Goal: Task Accomplishment & Management: Complete application form

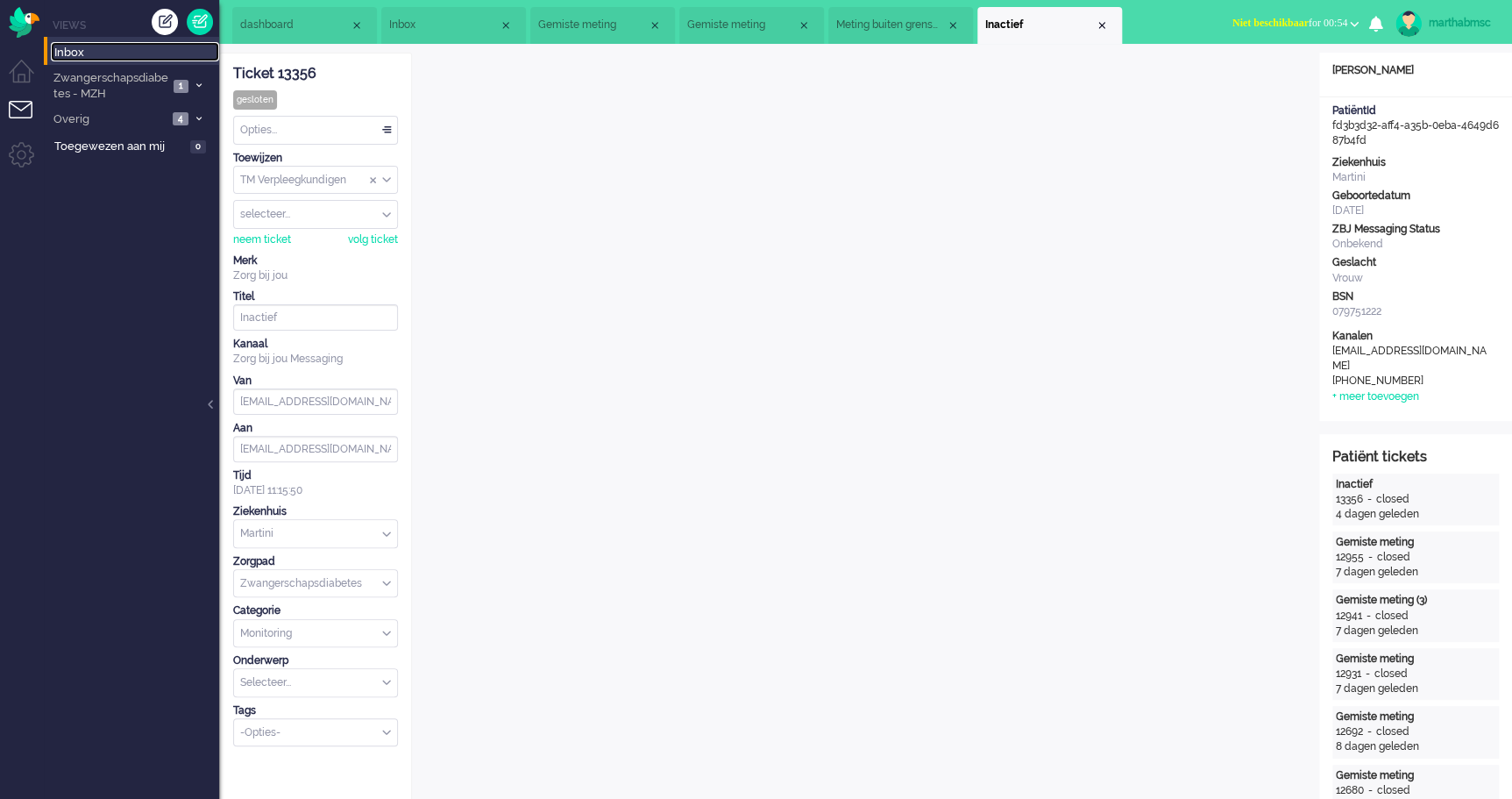
click at [79, 51] on span "Inbox" at bounding box center [137, 53] width 165 height 17
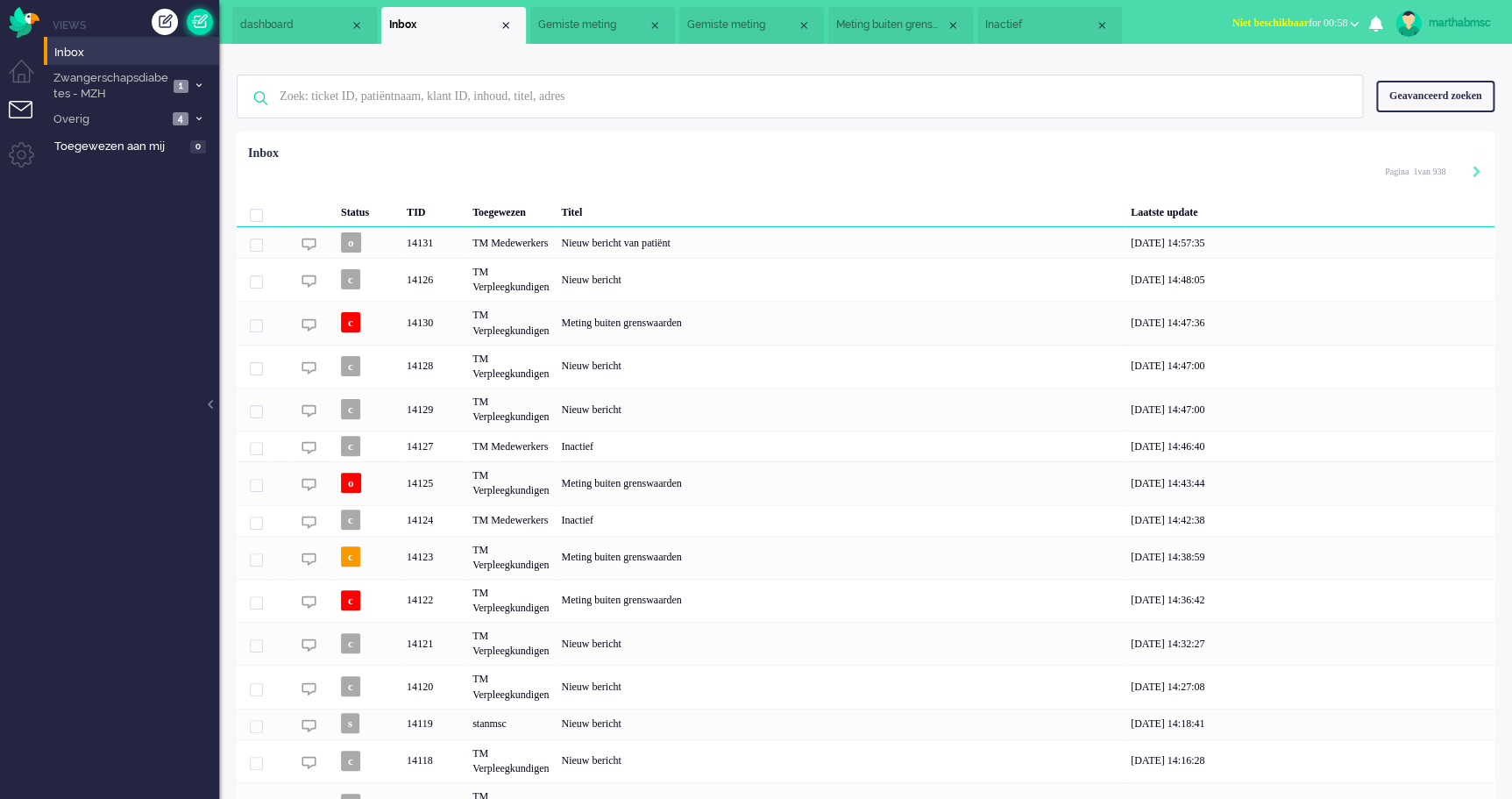
click at [198, 28] on link at bounding box center [199, 22] width 26 height 26
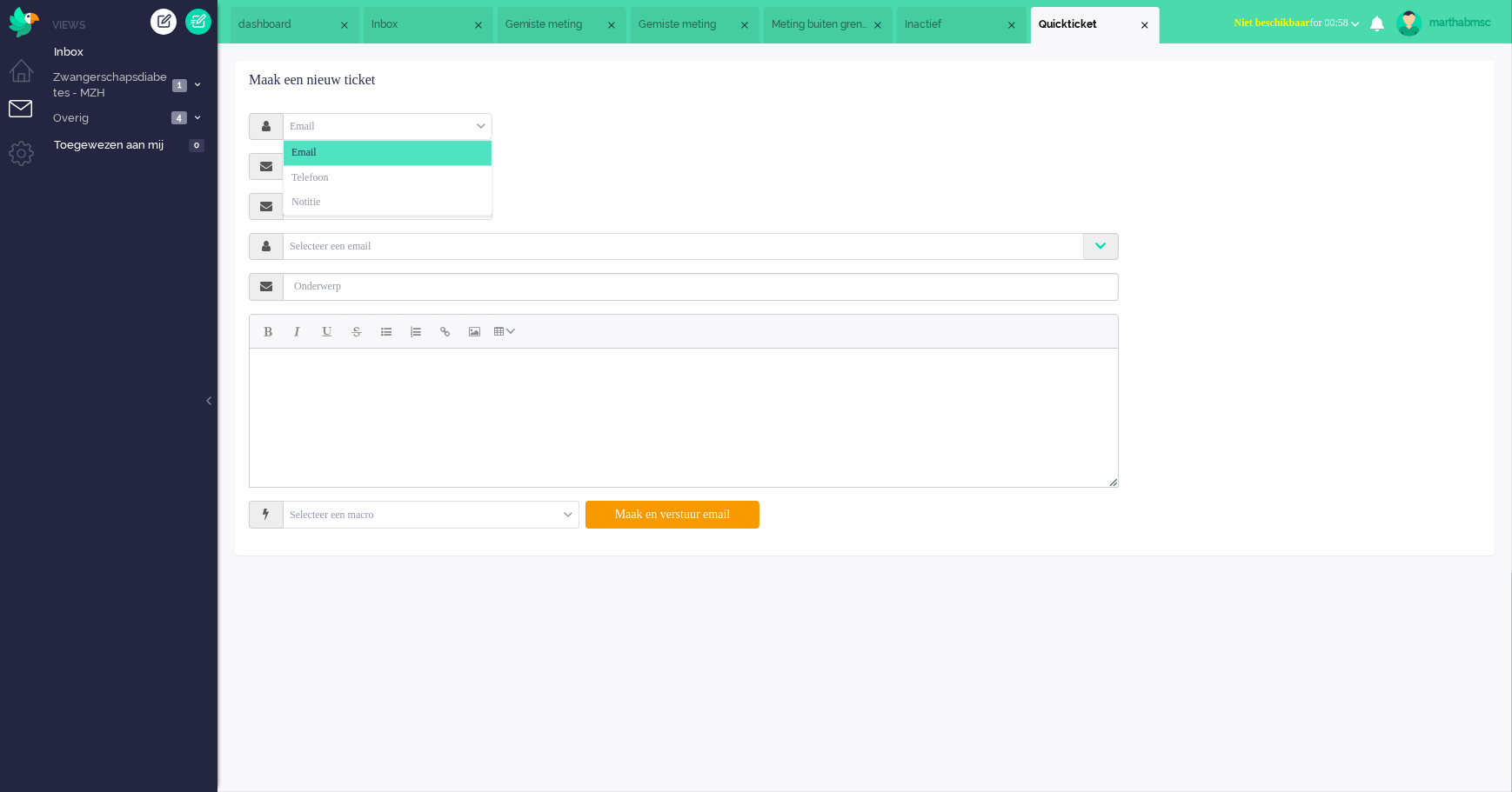
click at [482, 124] on div "Email" at bounding box center [388, 126] width 208 height 27
click at [357, 199] on li "Notitie" at bounding box center [388, 203] width 208 height 25
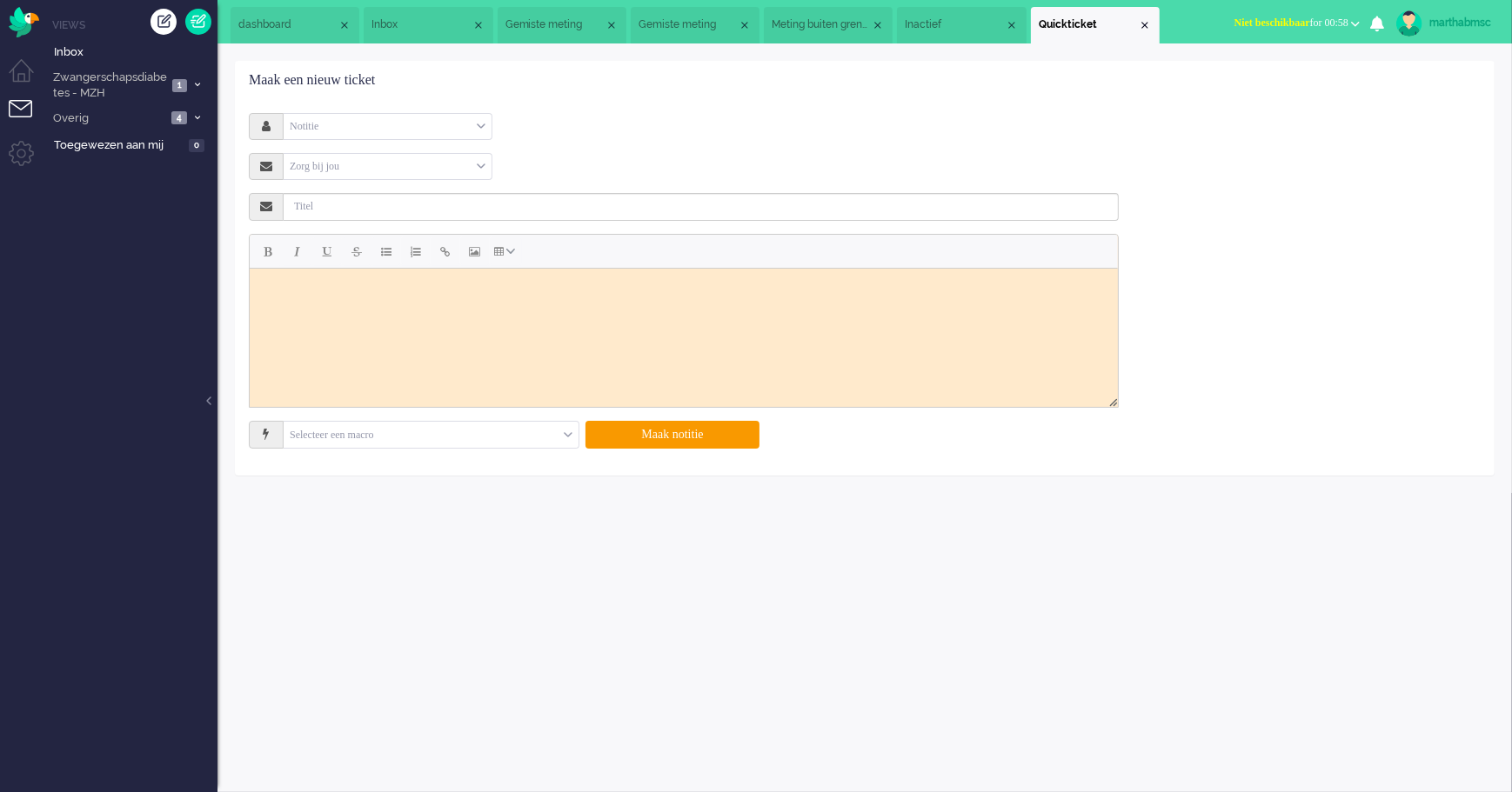
click at [327, 285] on body "Rich Text Area. Press ALT-0 for help." at bounding box center [683, 289] width 854 height 29
click at [350, 342] on p "dichtbij app." at bounding box center [682, 345] width 837 height 12
click at [267, 298] on p "Graag patiënt bellen voor" at bounding box center [682, 300] width 837 height 12
drag, startPoint x: 318, startPoint y: 355, endPoint x: 438, endPoint y: 299, distance: 132.4
click at [438, 299] on body "Patient gaat terug naar verloskundigeGraag patiënt bellen voor Offboardingsgesp…" at bounding box center [683, 323] width 854 height 96
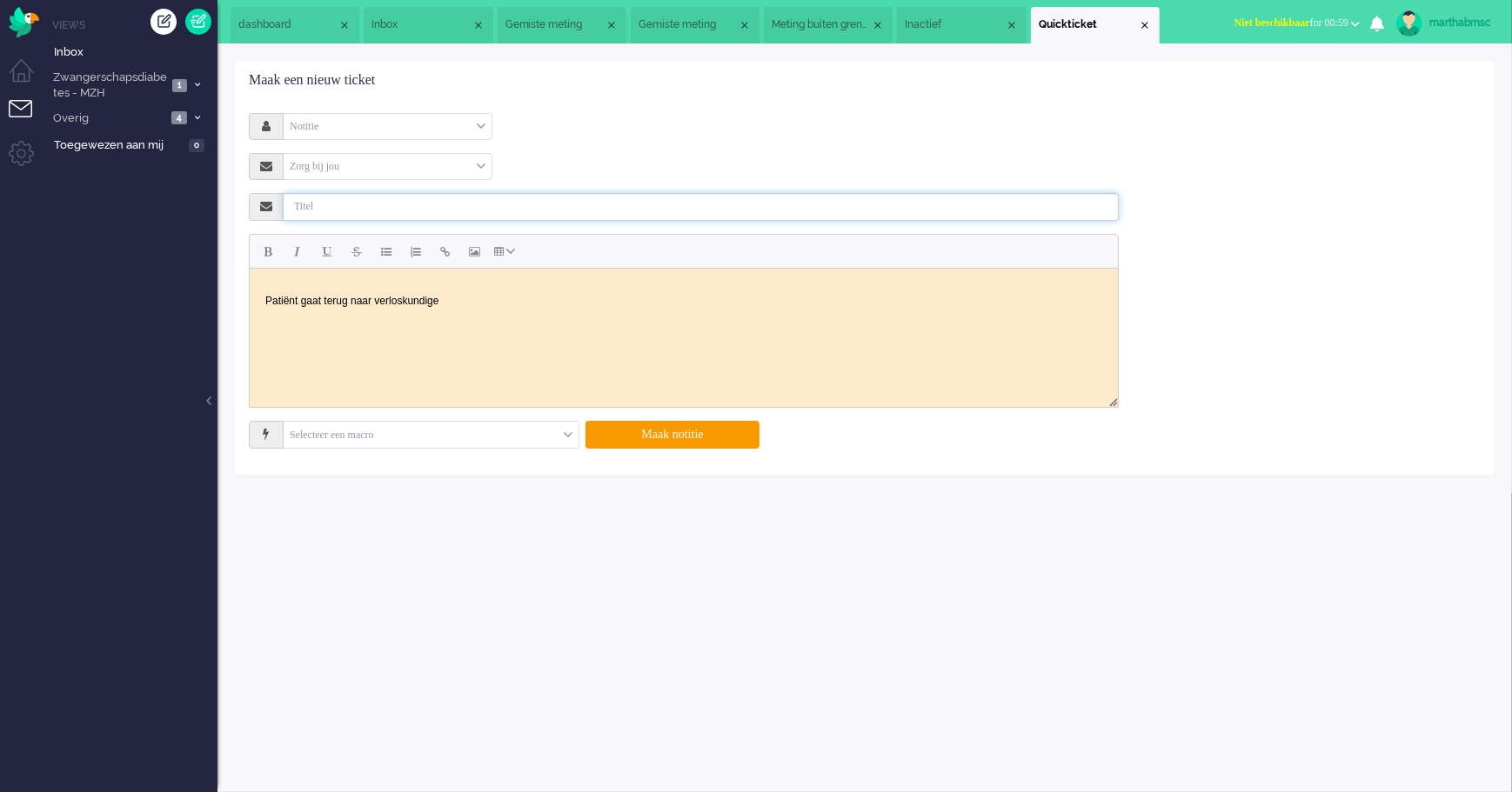
click at [441, 207] on input "text" at bounding box center [701, 206] width 835 height 28
type input "p"
type input "terug naar verloskundige"
click at [663, 436] on button "Maak notitie" at bounding box center [672, 434] width 174 height 28
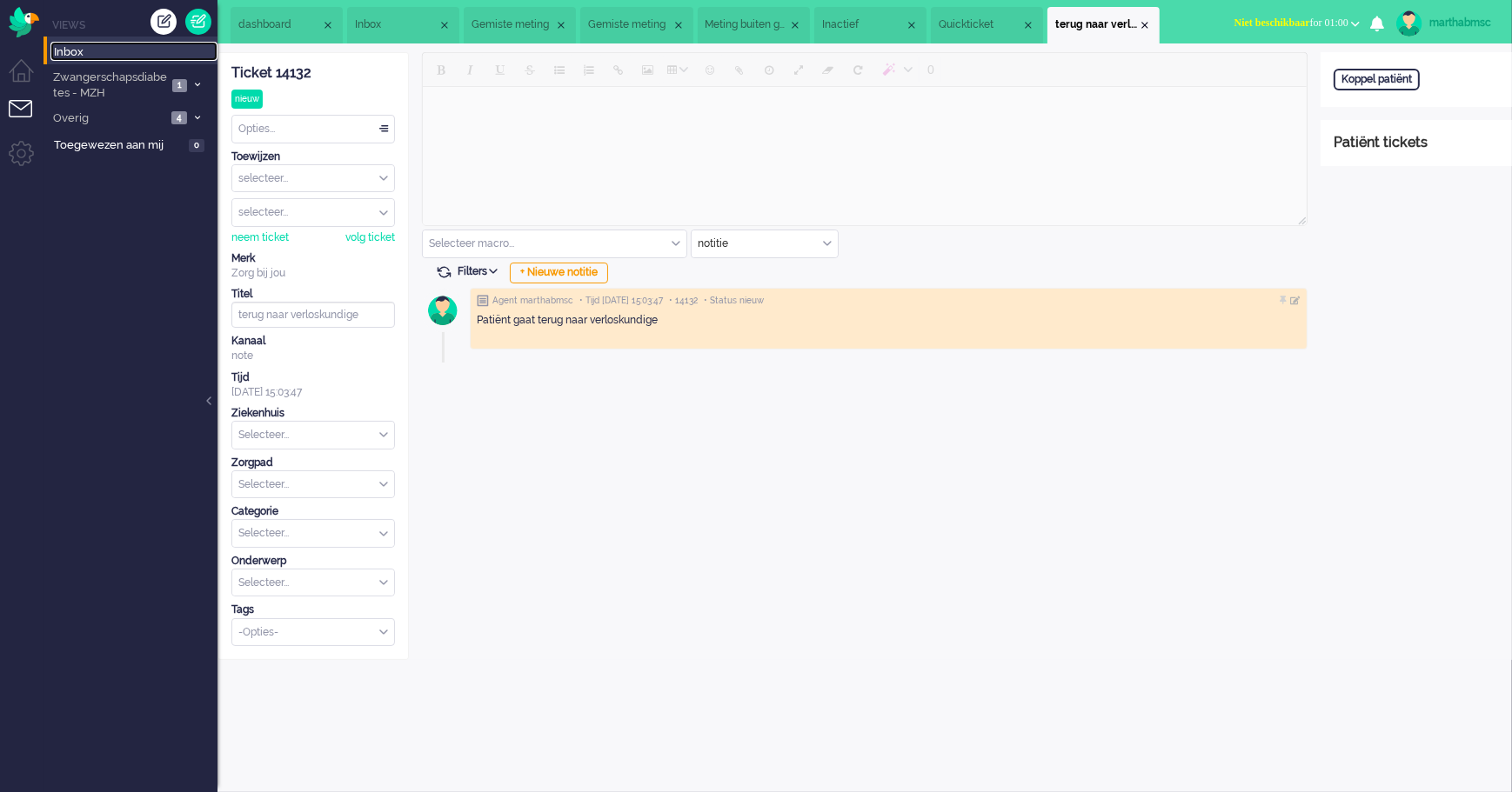
click at [84, 52] on span "Inbox" at bounding box center [136, 52] width 164 height 17
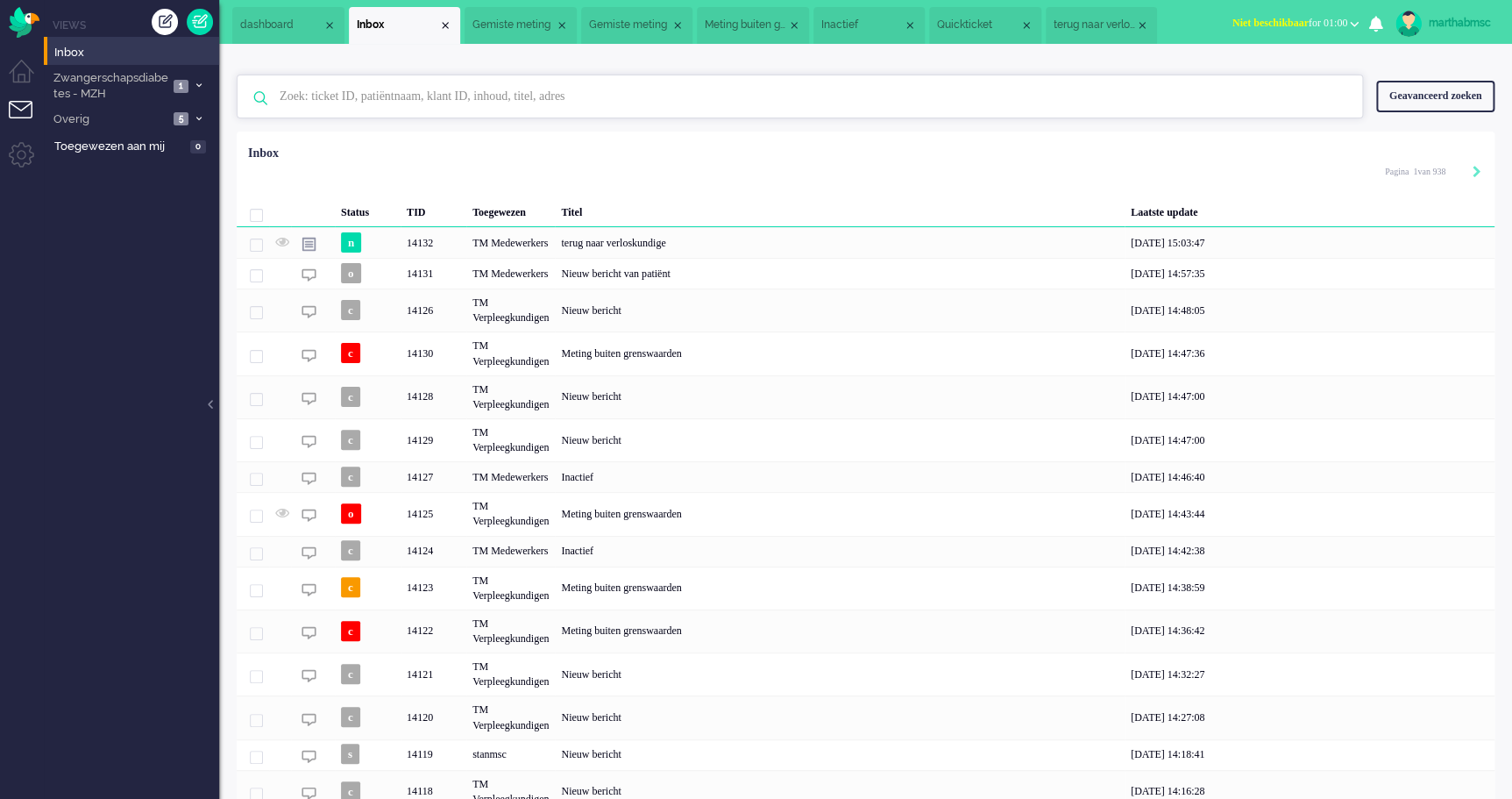
click at [402, 94] on input "text" at bounding box center [802, 96] width 1072 height 42
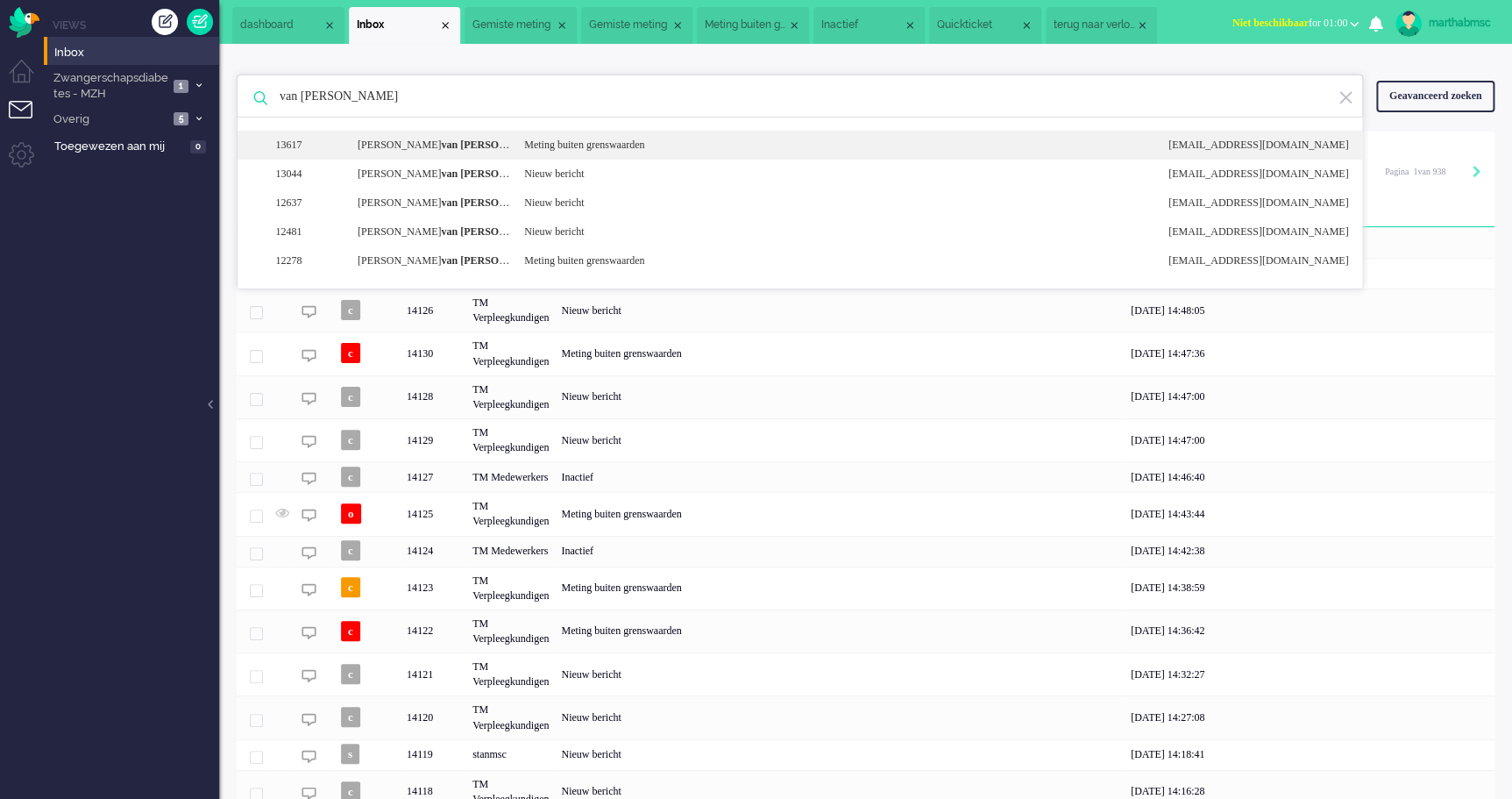
type input "van [PERSON_NAME]"
click at [419, 142] on div "[PERSON_NAME]" at bounding box center [428, 145] width 167 height 15
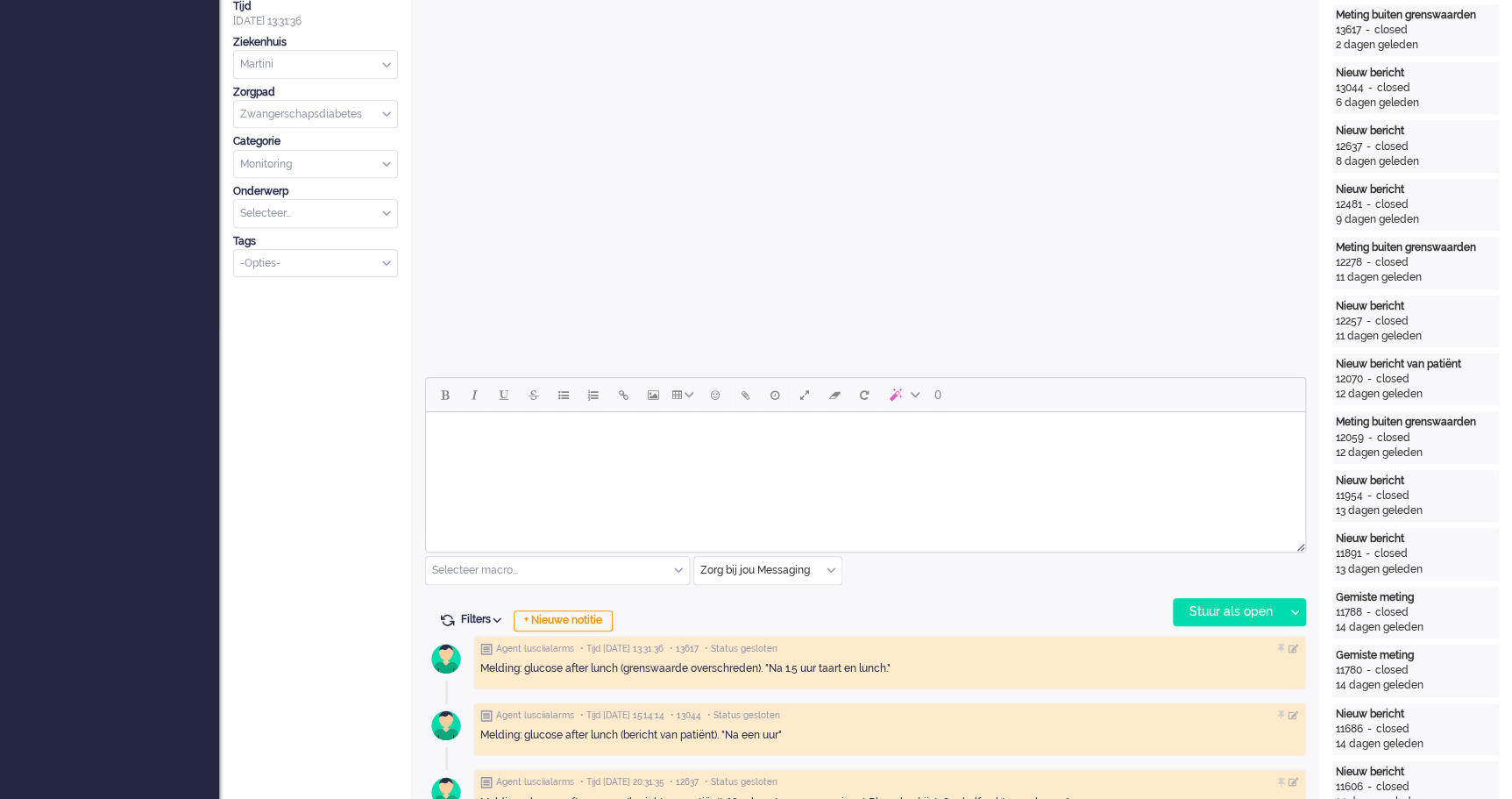
scroll to position [53, 0]
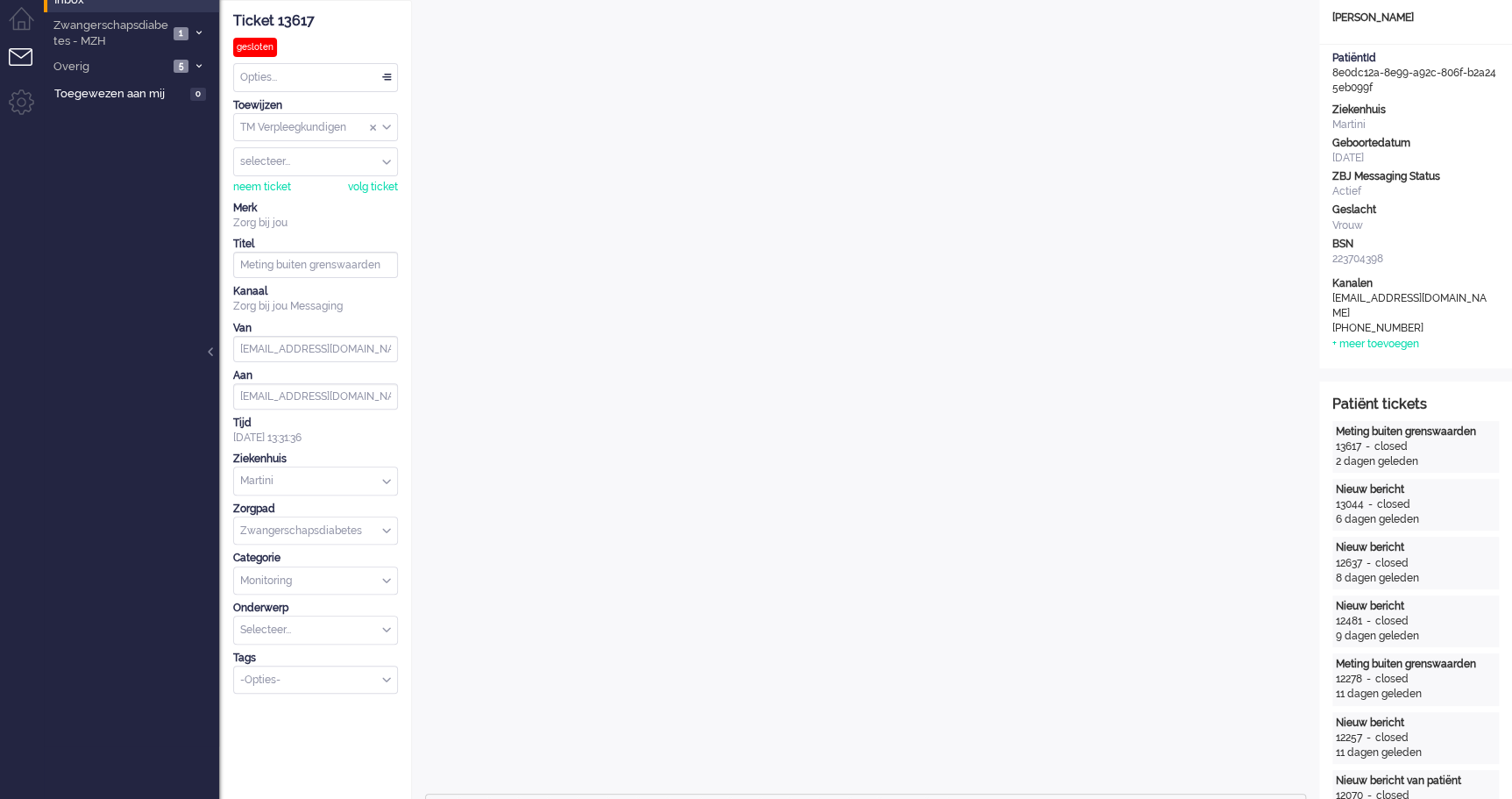
drag, startPoint x: 1439, startPoint y: 82, endPoint x: 1331, endPoint y: 74, distance: 108.3
click at [1331, 74] on div "PatiëntId 8e0dc12a-8e99-a92c-806f-b2a245eb099f" at bounding box center [1415, 74] width 193 height 45
copy div "8e0dc12a-8e99-a92c-806f-b2a245eb099f"
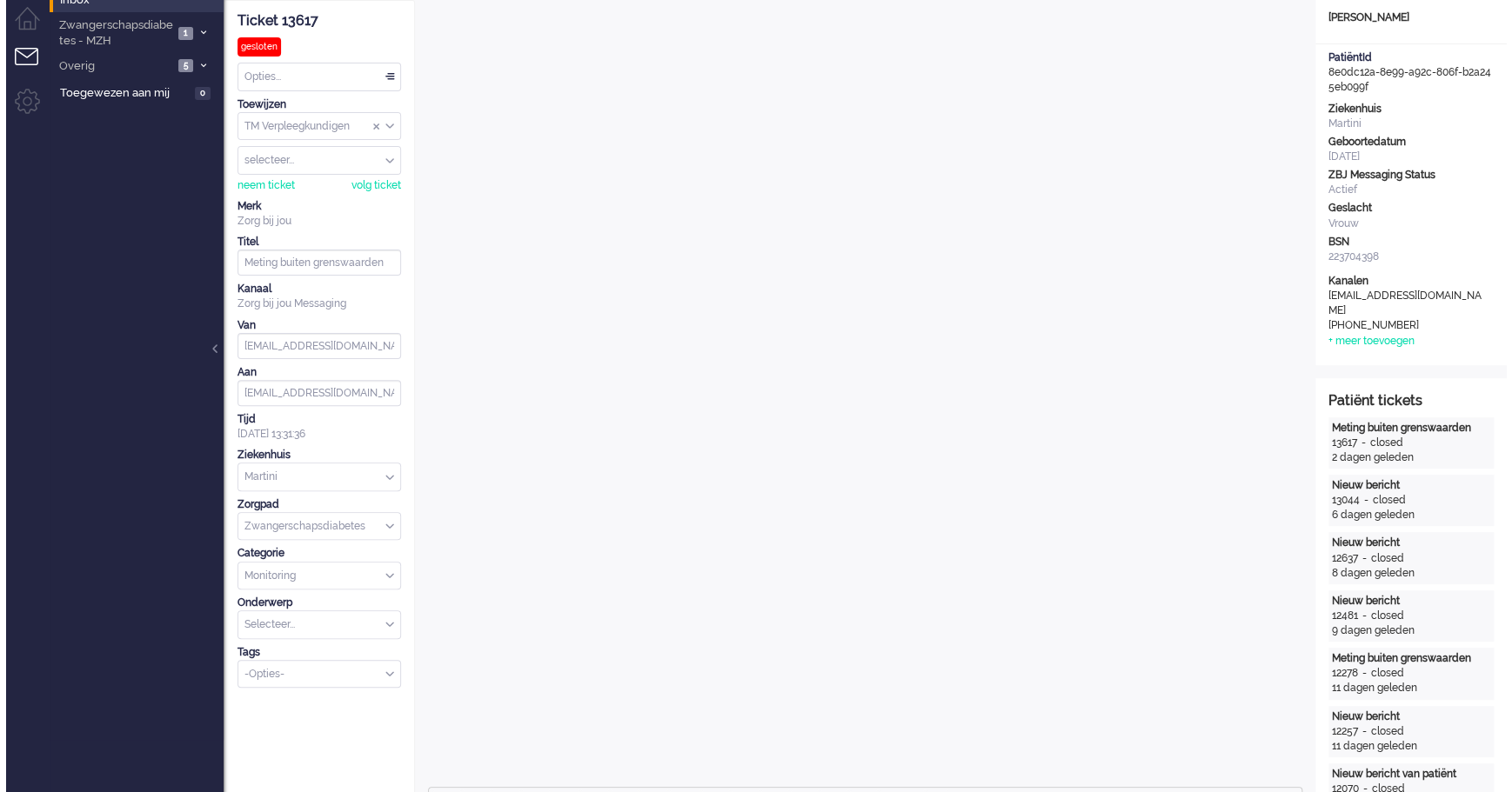
scroll to position [0, 0]
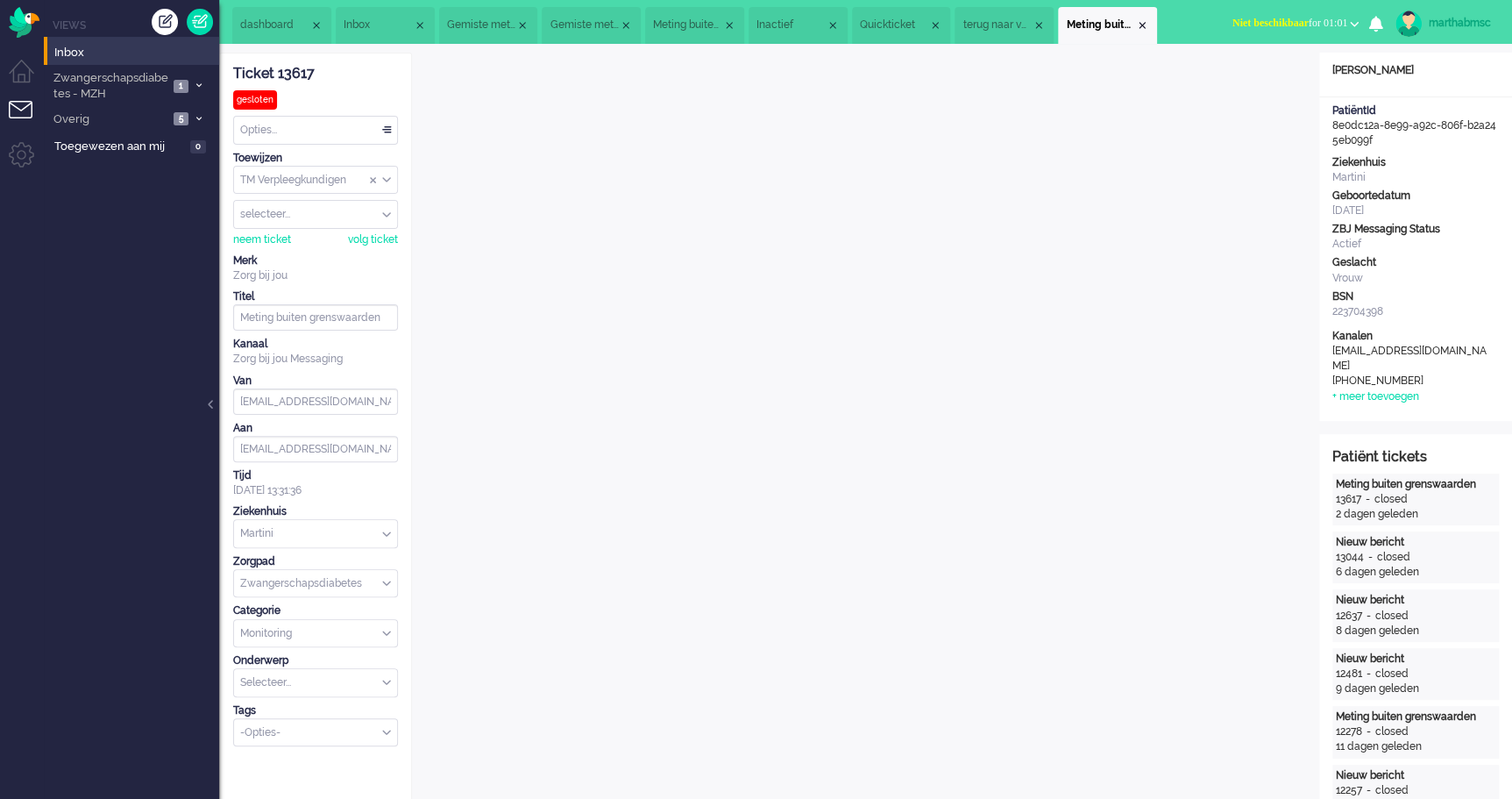
click at [912, 20] on span "Quickticket" at bounding box center [894, 25] width 69 height 15
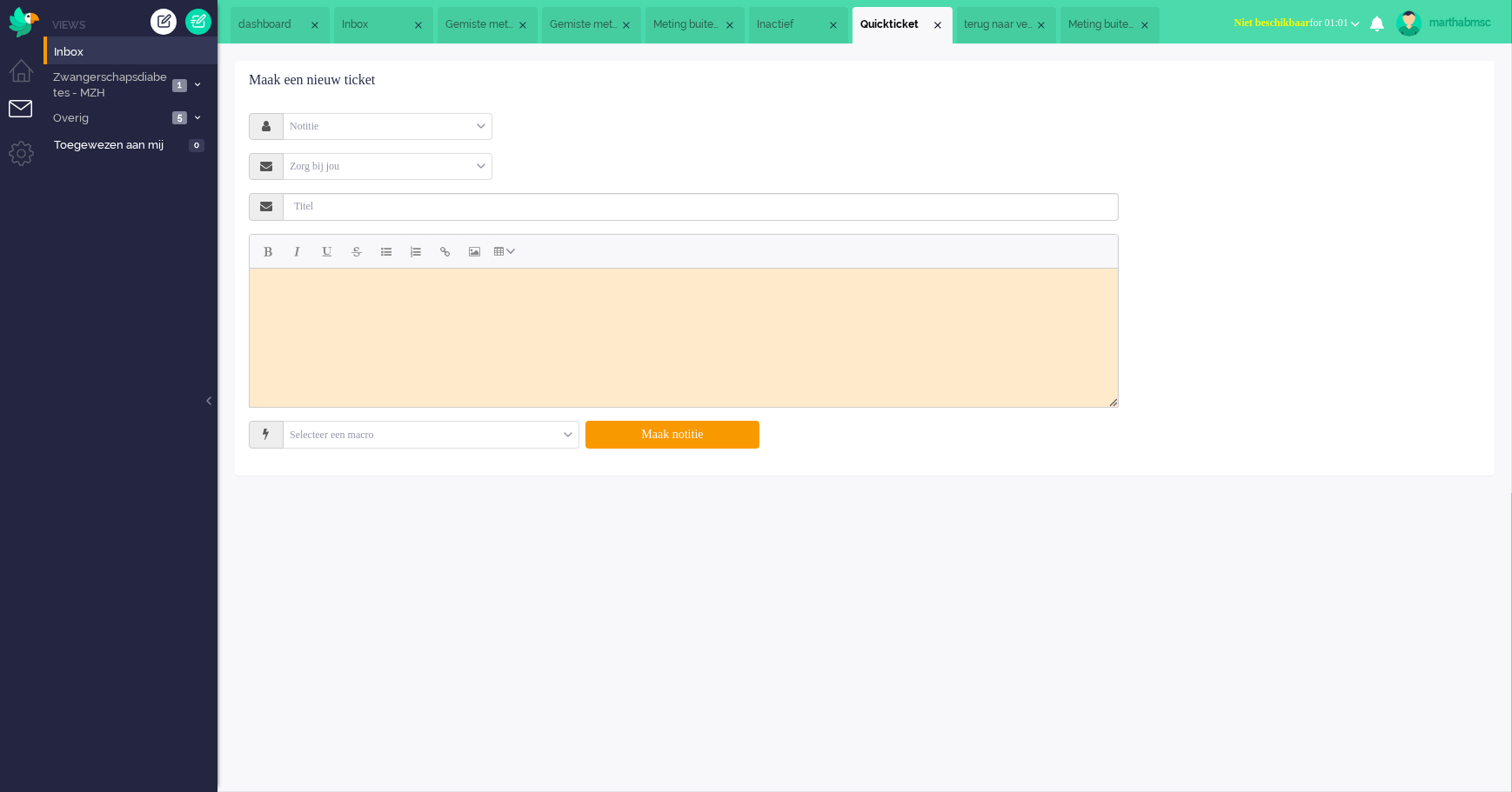
click at [992, 20] on span "terug naar verloskundige" at bounding box center [1000, 25] width 69 height 15
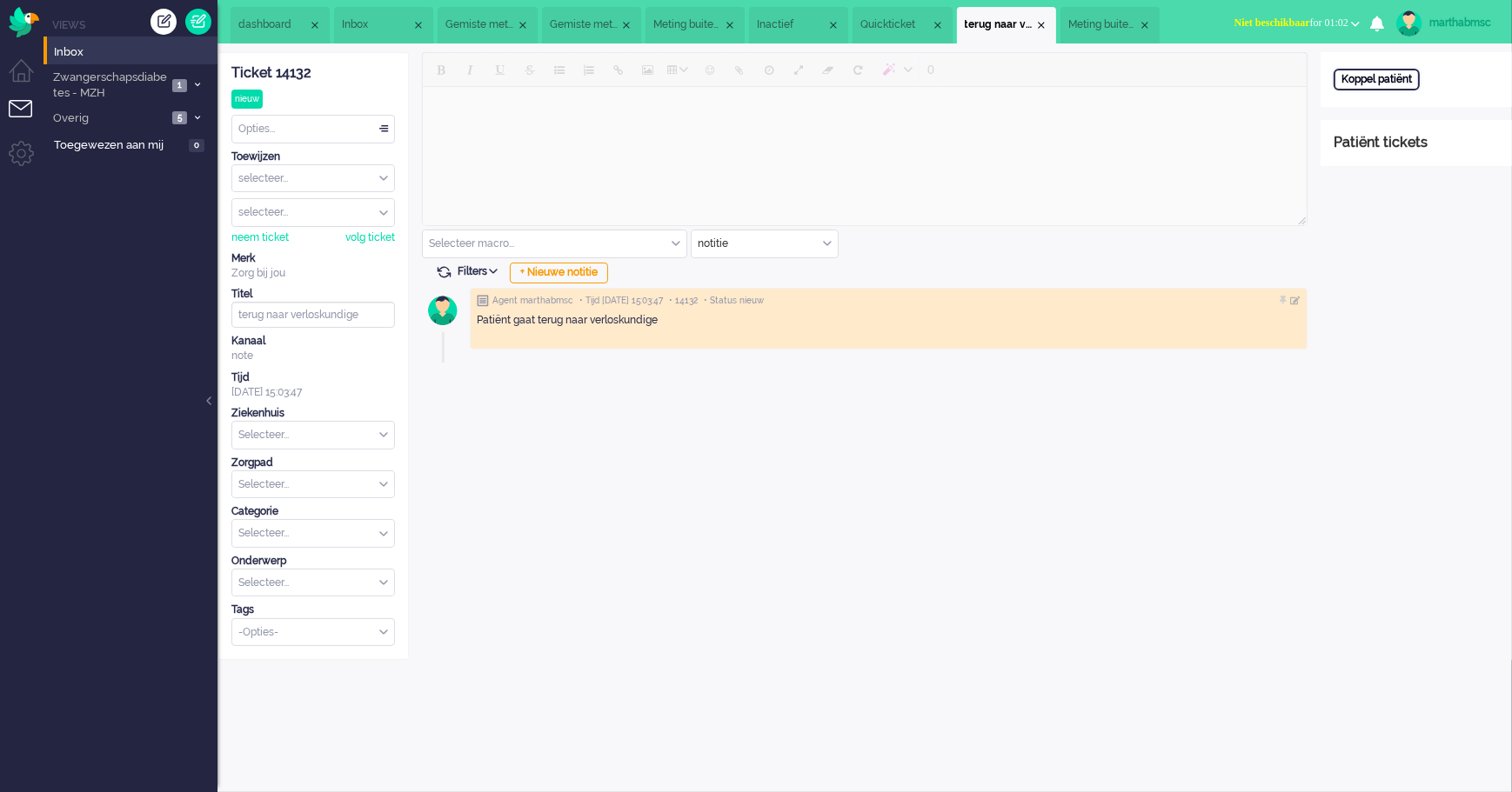
click at [1390, 77] on div "Koppel patiënt" at bounding box center [1376, 79] width 86 height 21
click at [1383, 102] on input "text" at bounding box center [1416, 102] width 165 height 26
paste input "8e0dc12a-8e99-a92c-806f-b2a245eb099f"
type input "8e0dc12a-8e99-a92c-806f-b2a245eb099f"
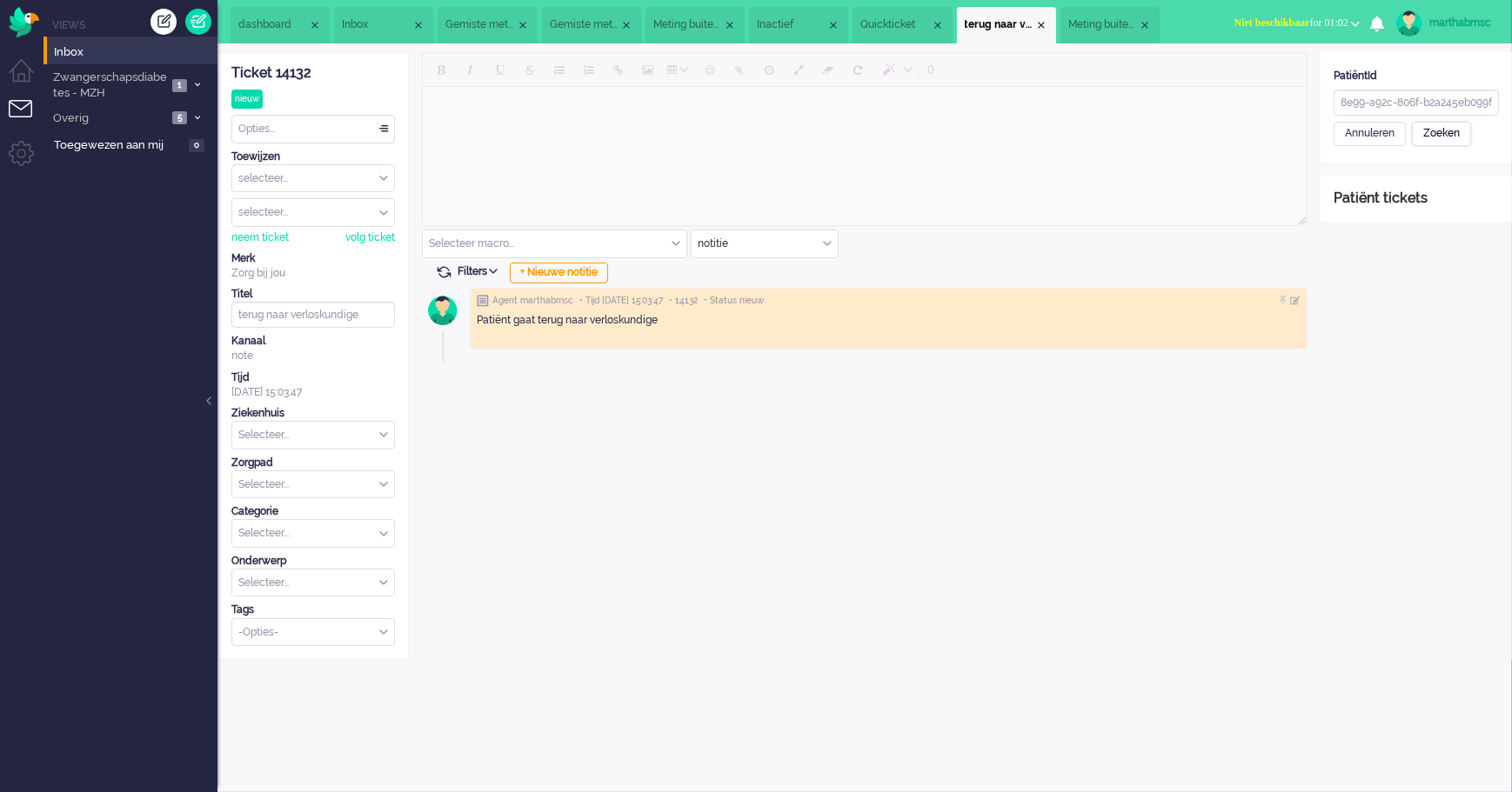
scroll to position [0, 0]
click at [1440, 139] on div "Zoeken" at bounding box center [1441, 133] width 60 height 24
click at [382, 437] on div "Selecteer..." at bounding box center [313, 435] width 162 height 27
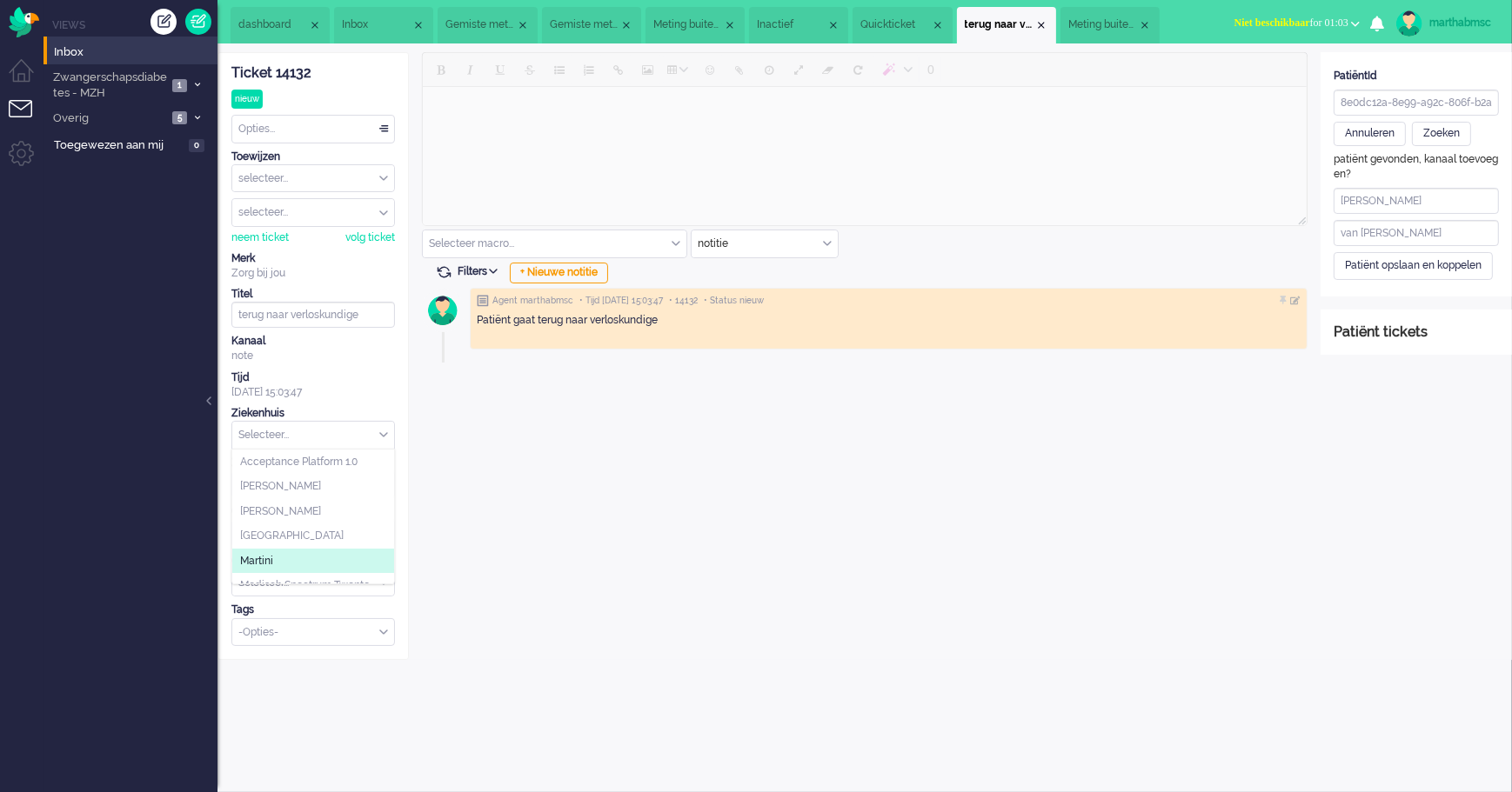
click at [298, 559] on li "Martini" at bounding box center [313, 561] width 162 height 25
click at [382, 486] on div "Selecteer..." at bounding box center [313, 484] width 162 height 27
click at [310, 615] on span "Zwangerschapsdiabetes" at bounding box center [301, 621] width 121 height 15
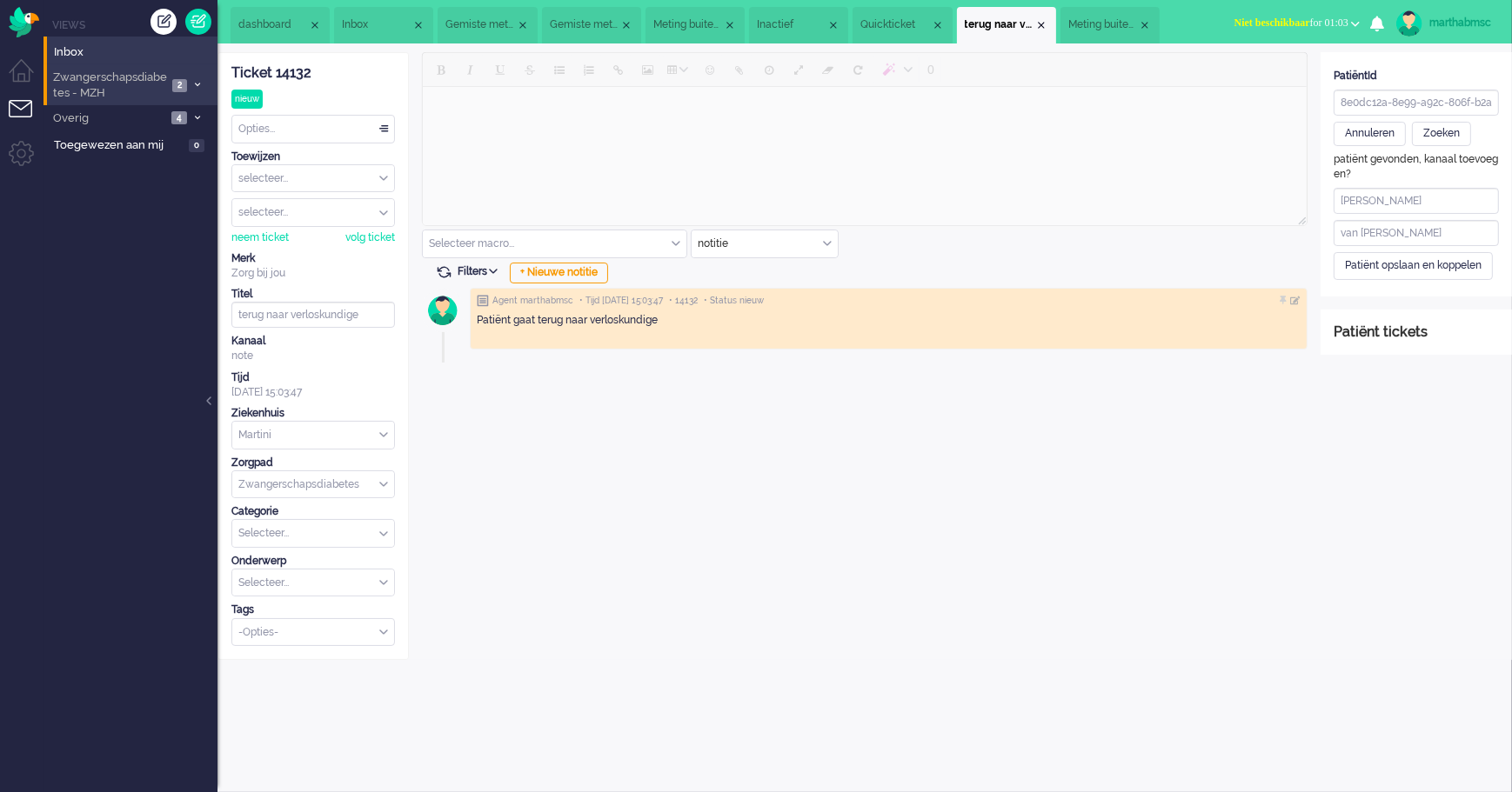
click at [80, 78] on span "Zwangerschapsdiabetes - MZH" at bounding box center [109, 85] width 117 height 32
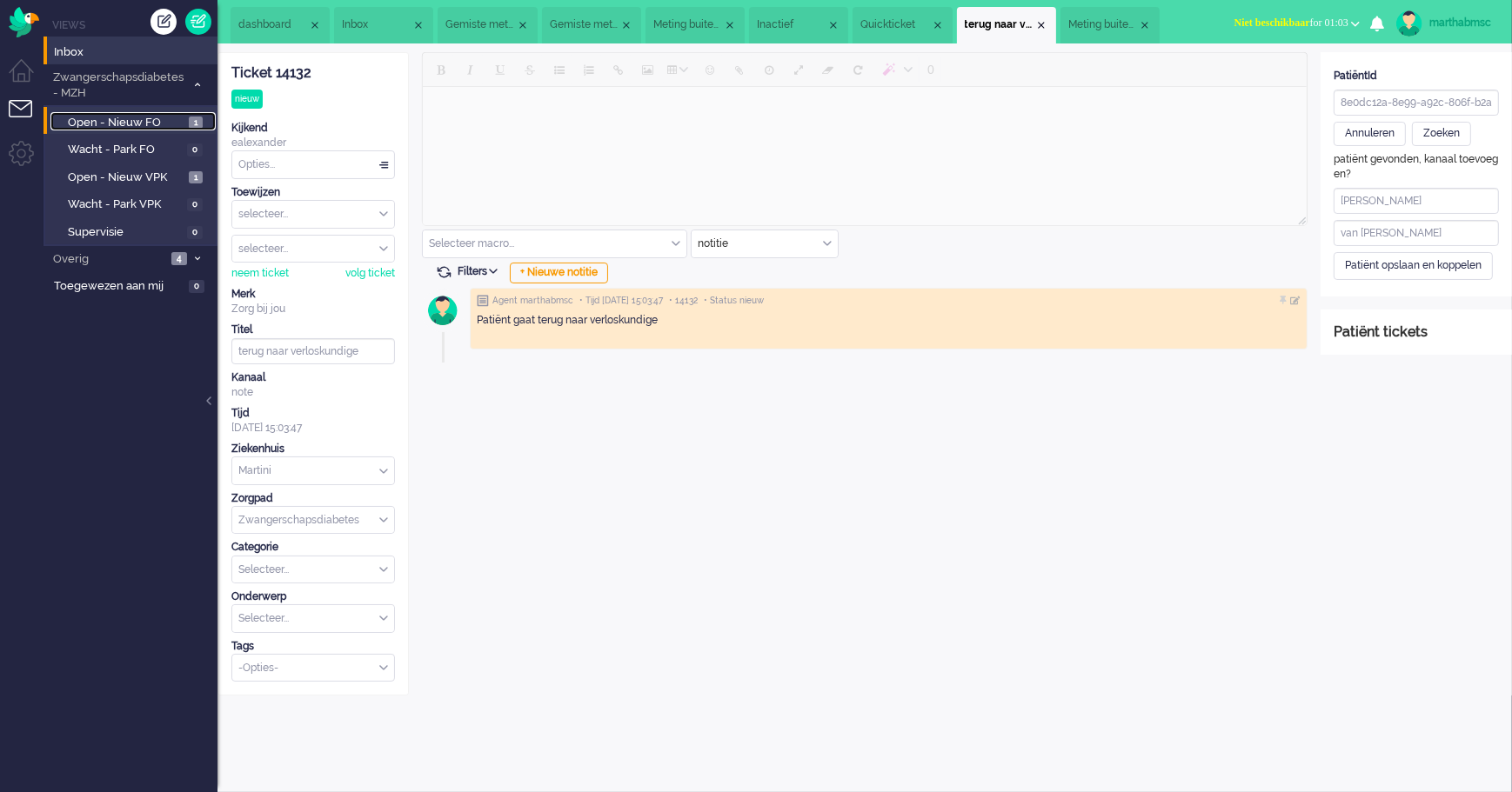
click at [76, 118] on span "Open - Nieuw FO" at bounding box center [125, 123] width 117 height 17
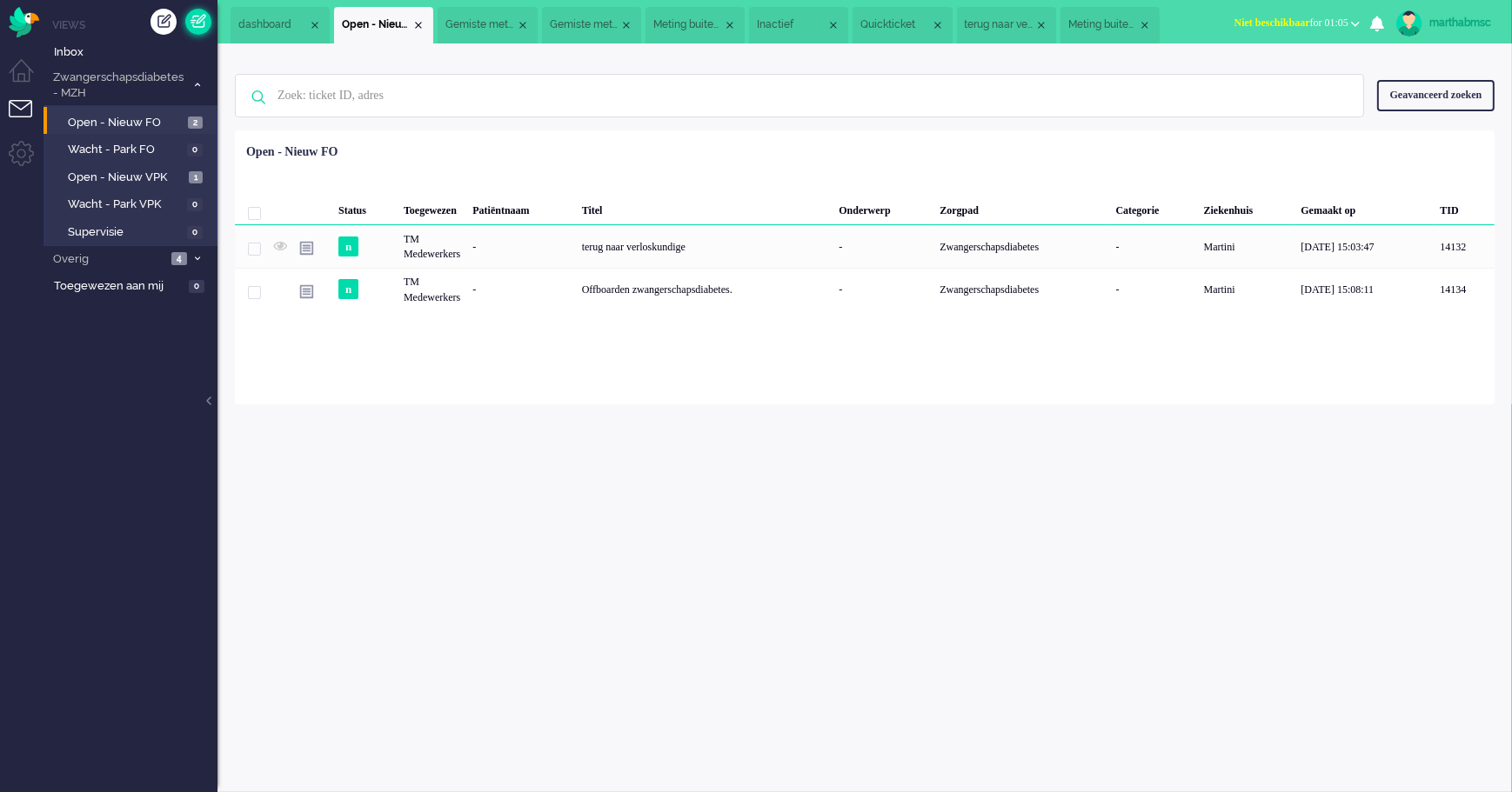
click at [191, 25] on link at bounding box center [197, 21] width 26 height 26
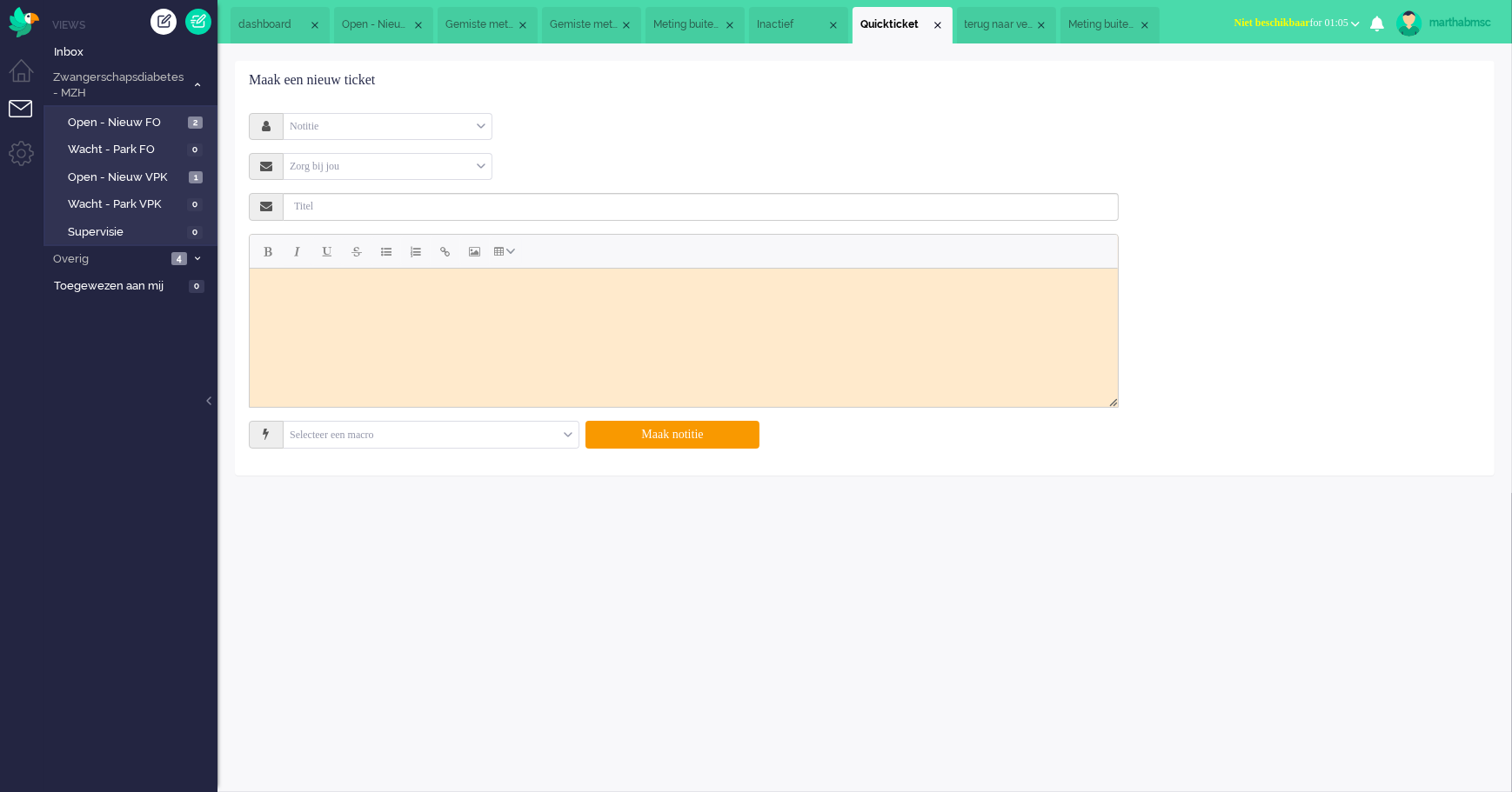
click at [479, 125] on div "Notitie" at bounding box center [388, 126] width 208 height 27
click at [396, 197] on li "Notitie" at bounding box center [388, 203] width 208 height 25
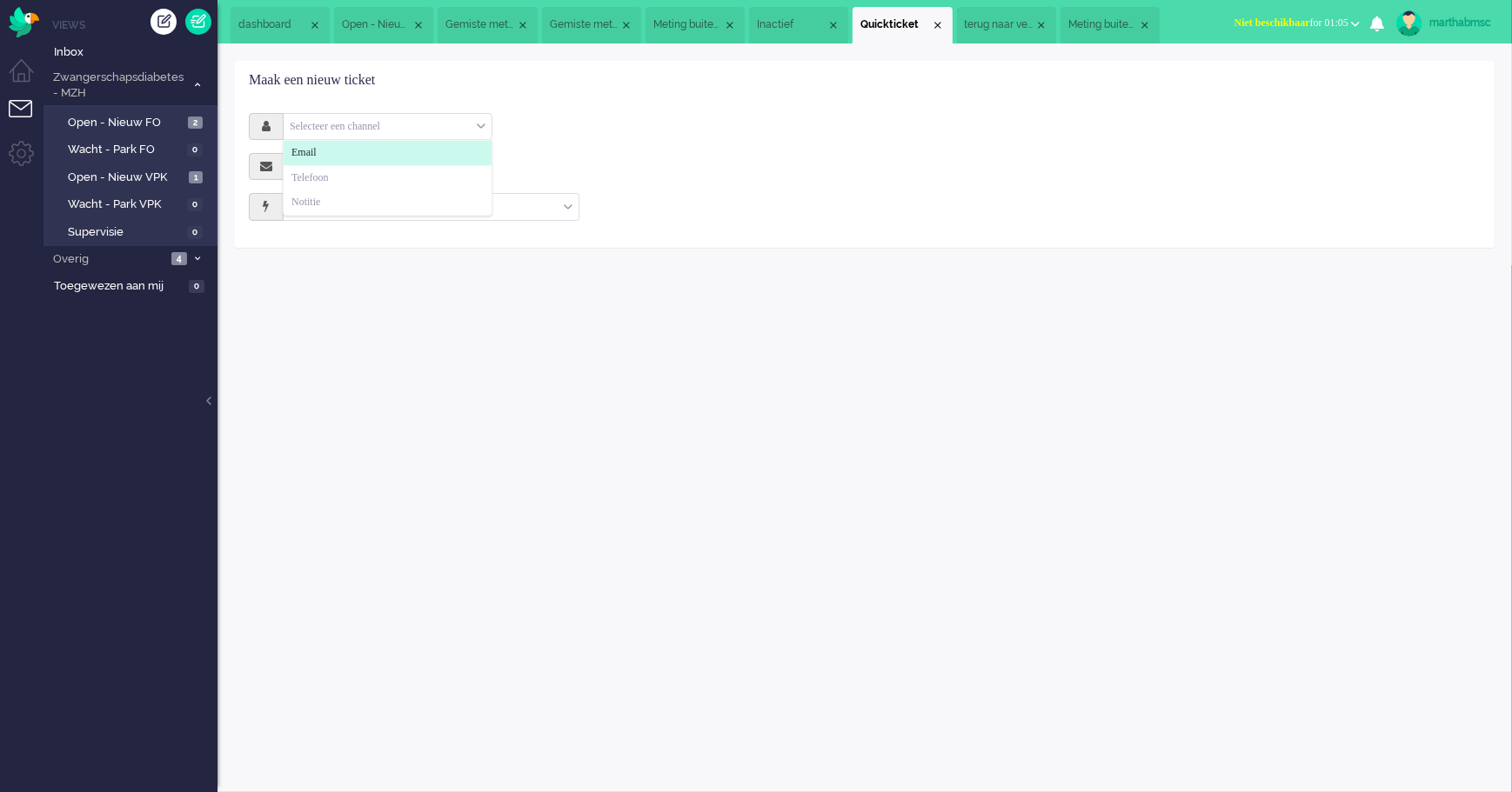
click at [482, 121] on span at bounding box center [481, 127] width 9 height 12
click at [482, 125] on div "Selecteer een channel" at bounding box center [388, 126] width 208 height 27
click at [329, 201] on li "Notitie" at bounding box center [388, 203] width 208 height 25
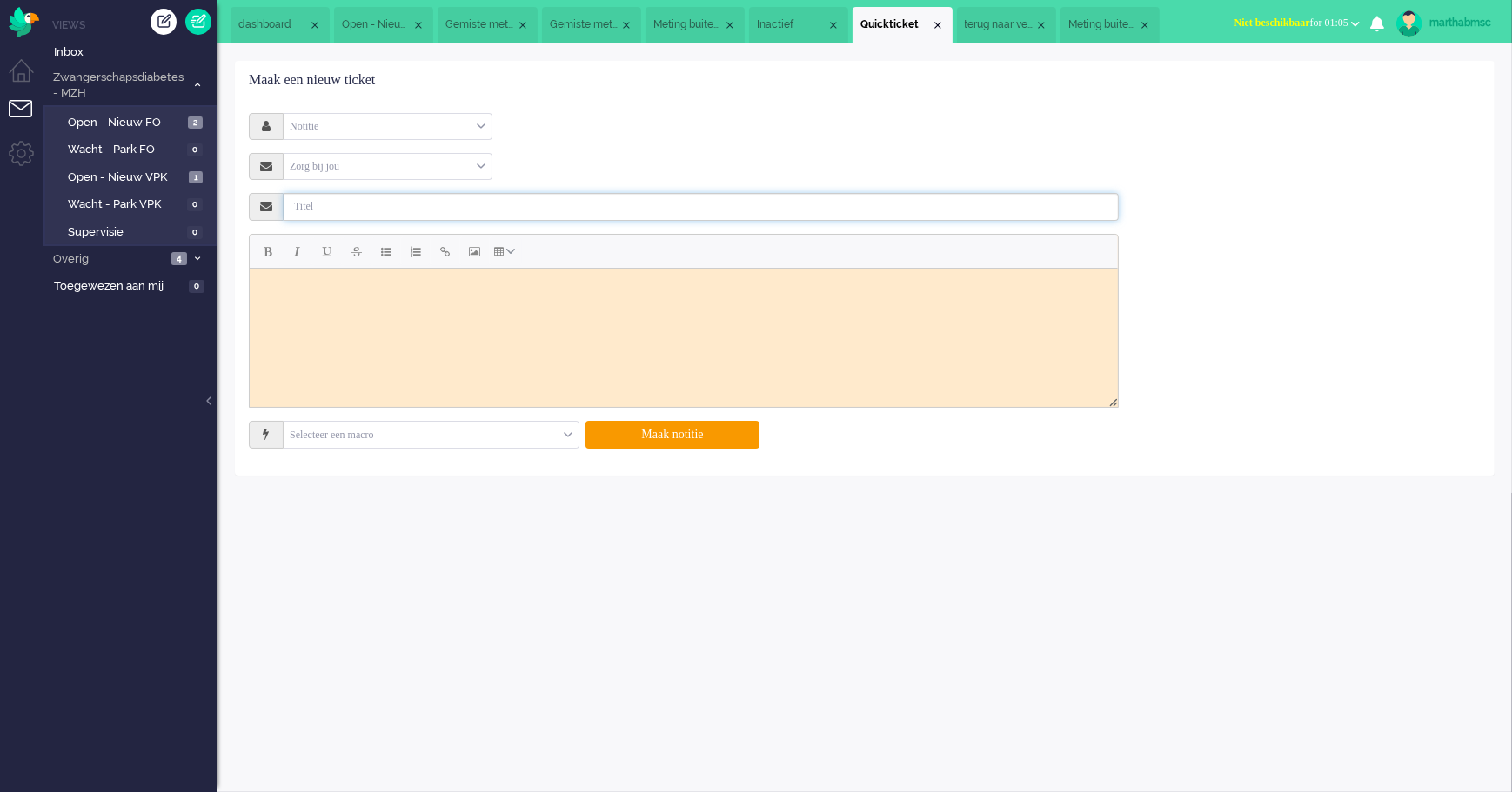
click at [332, 210] on input "text" at bounding box center [701, 206] width 835 height 28
type input "terug naar verloskundige"
click at [267, 287] on body "Rich Text Area. Press ALT-0 for help." at bounding box center [683, 289] width 854 height 29
click at [477, 165] on div "Zorg bij jou" at bounding box center [388, 166] width 208 height 27
click at [481, 166] on span at bounding box center [481, 167] width 9 height 12
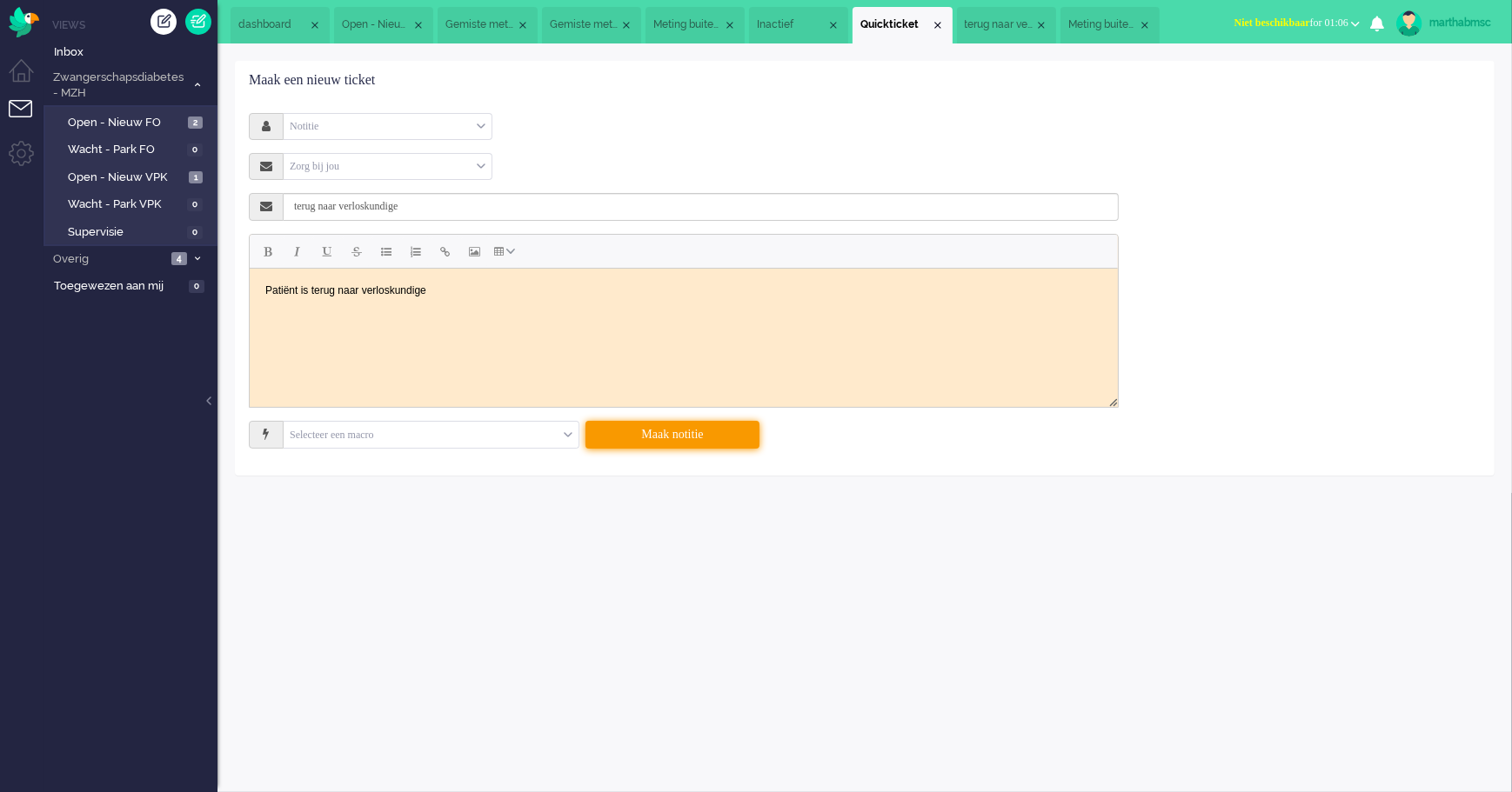
click at [696, 436] on button "Maak notitie" at bounding box center [672, 434] width 174 height 28
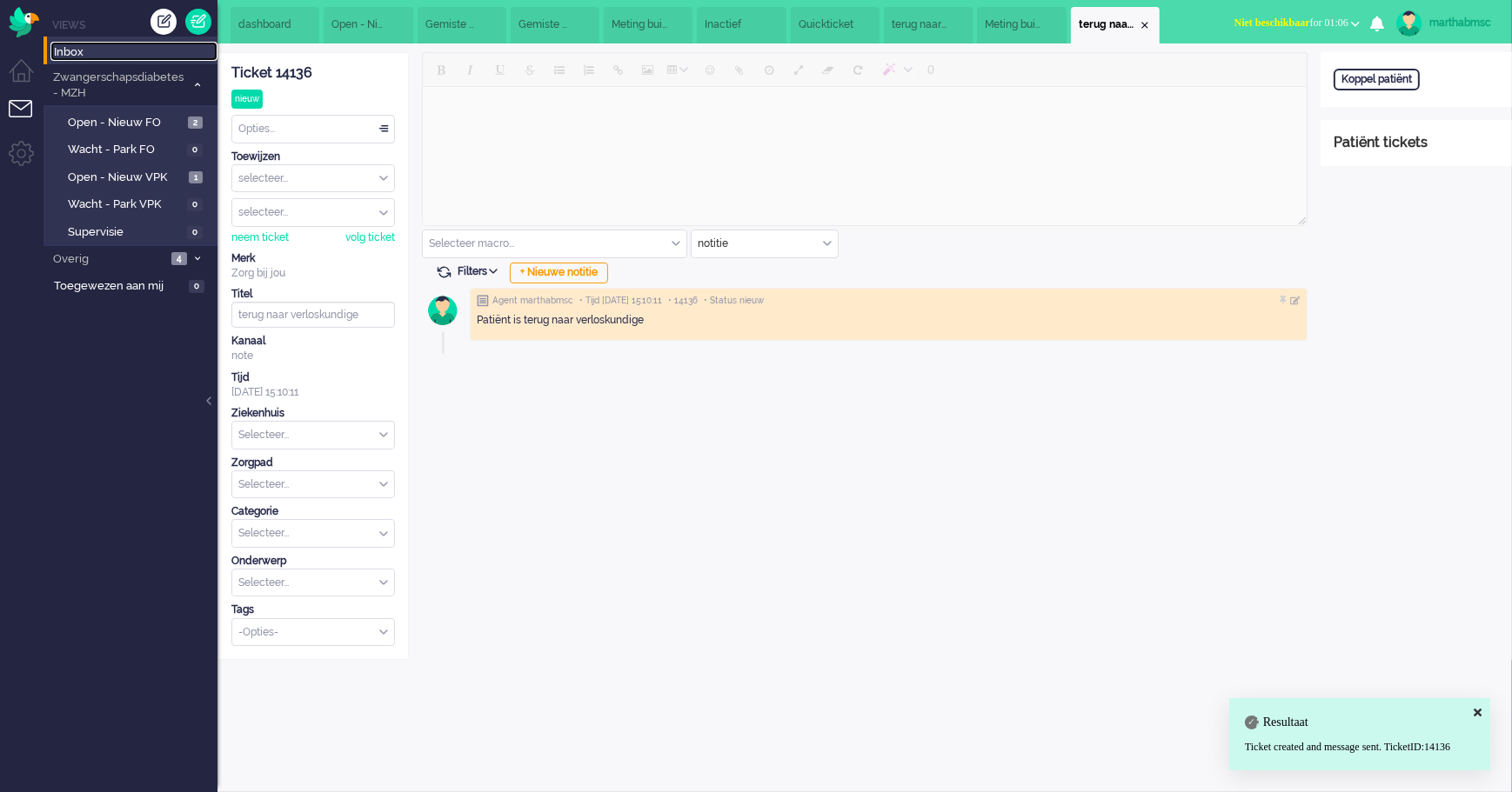
click at [78, 49] on span "Inbox" at bounding box center [136, 52] width 164 height 17
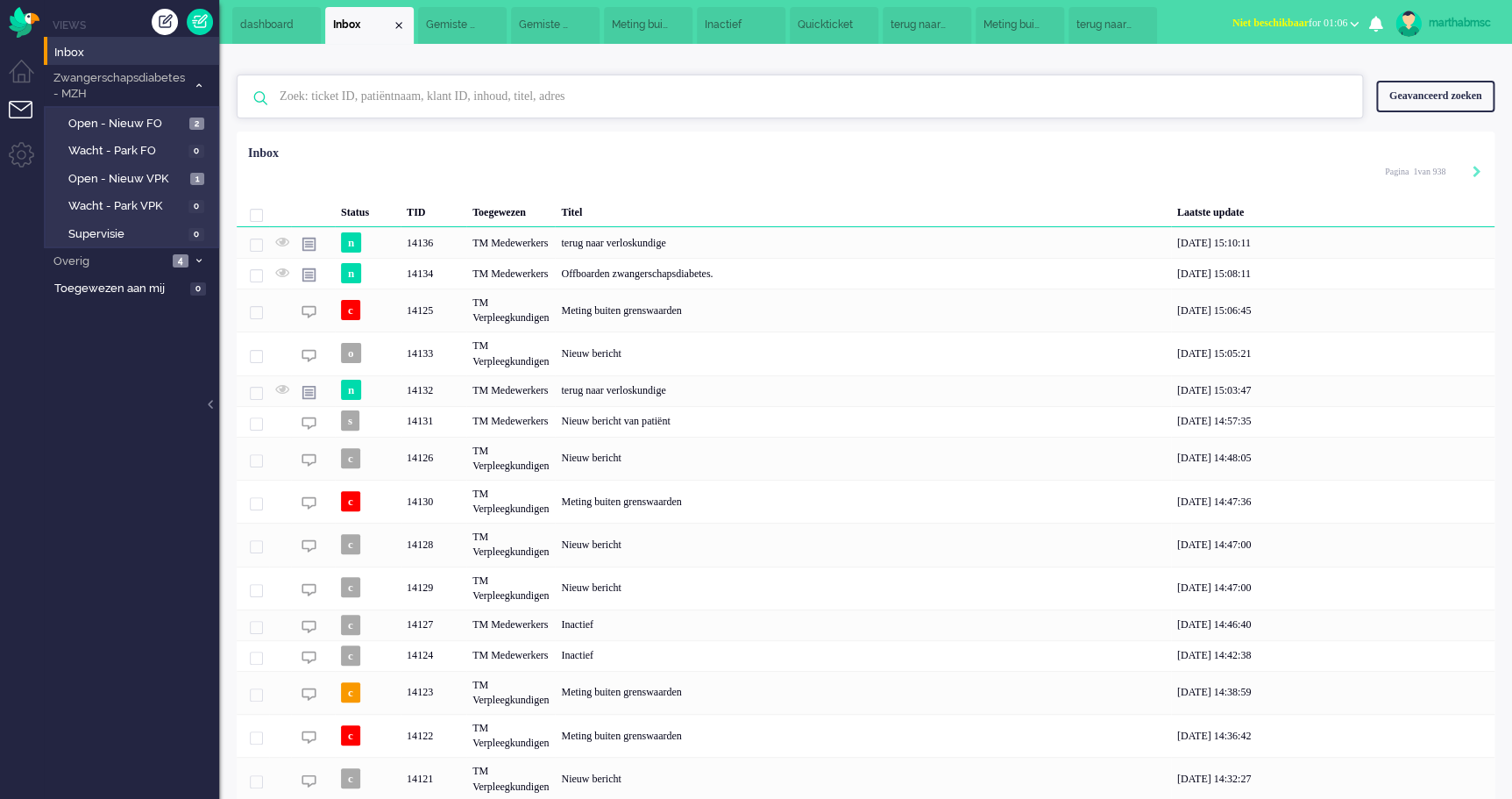
click at [358, 97] on input "text" at bounding box center [802, 96] width 1072 height 42
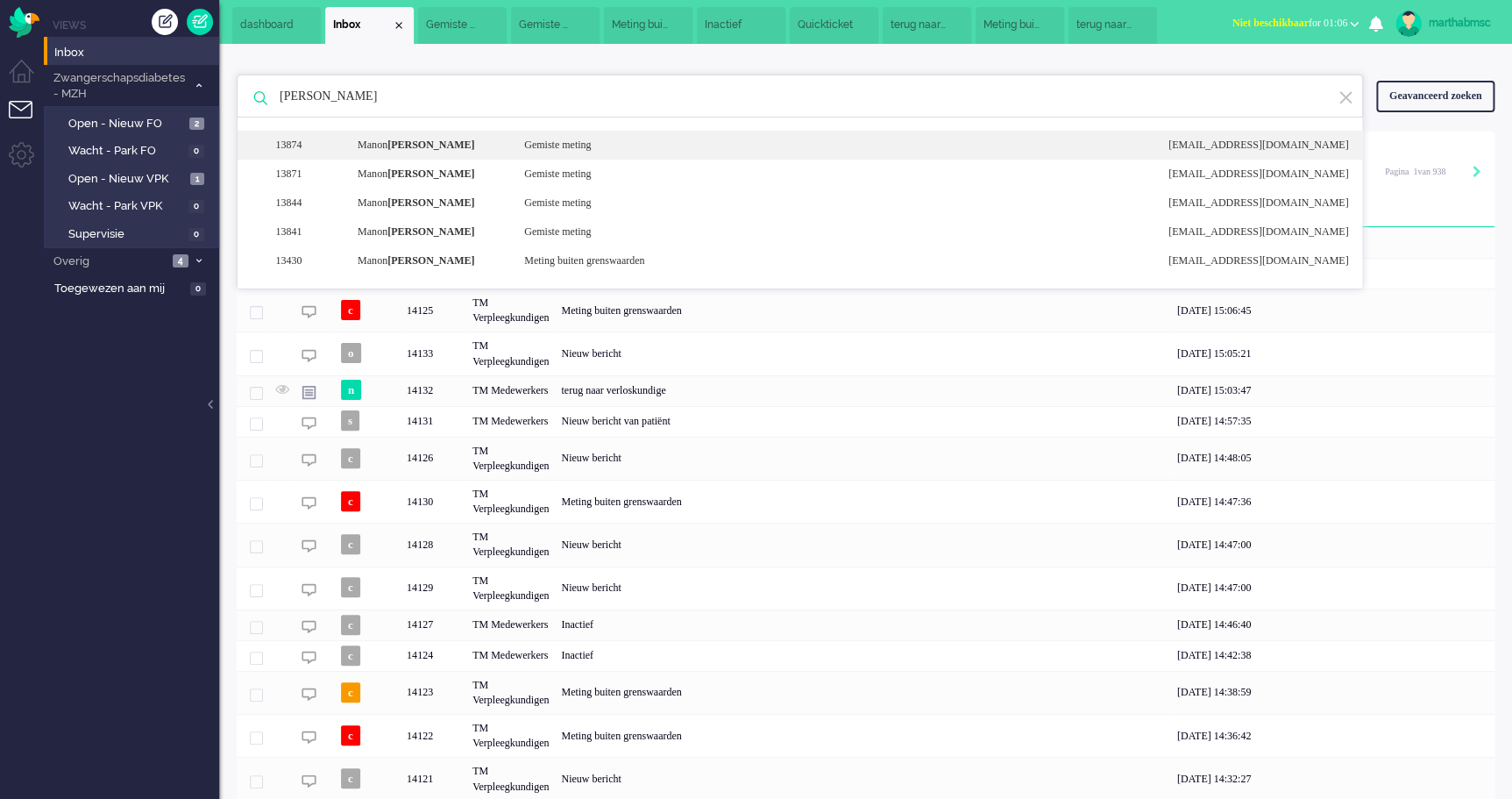
type input "[PERSON_NAME]"
click at [391, 143] on div "[PERSON_NAME]" at bounding box center [428, 145] width 167 height 15
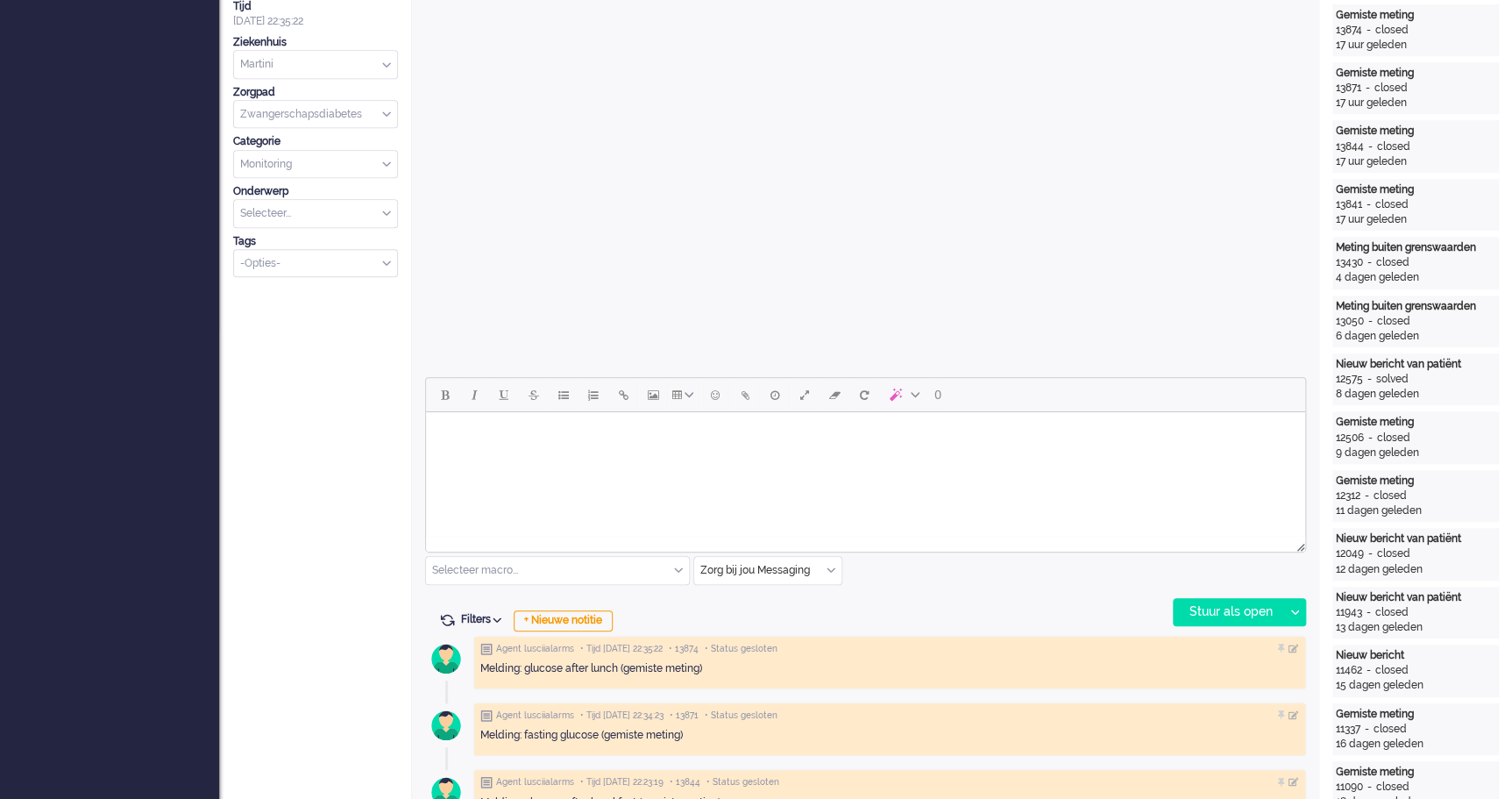
scroll to position [53, 0]
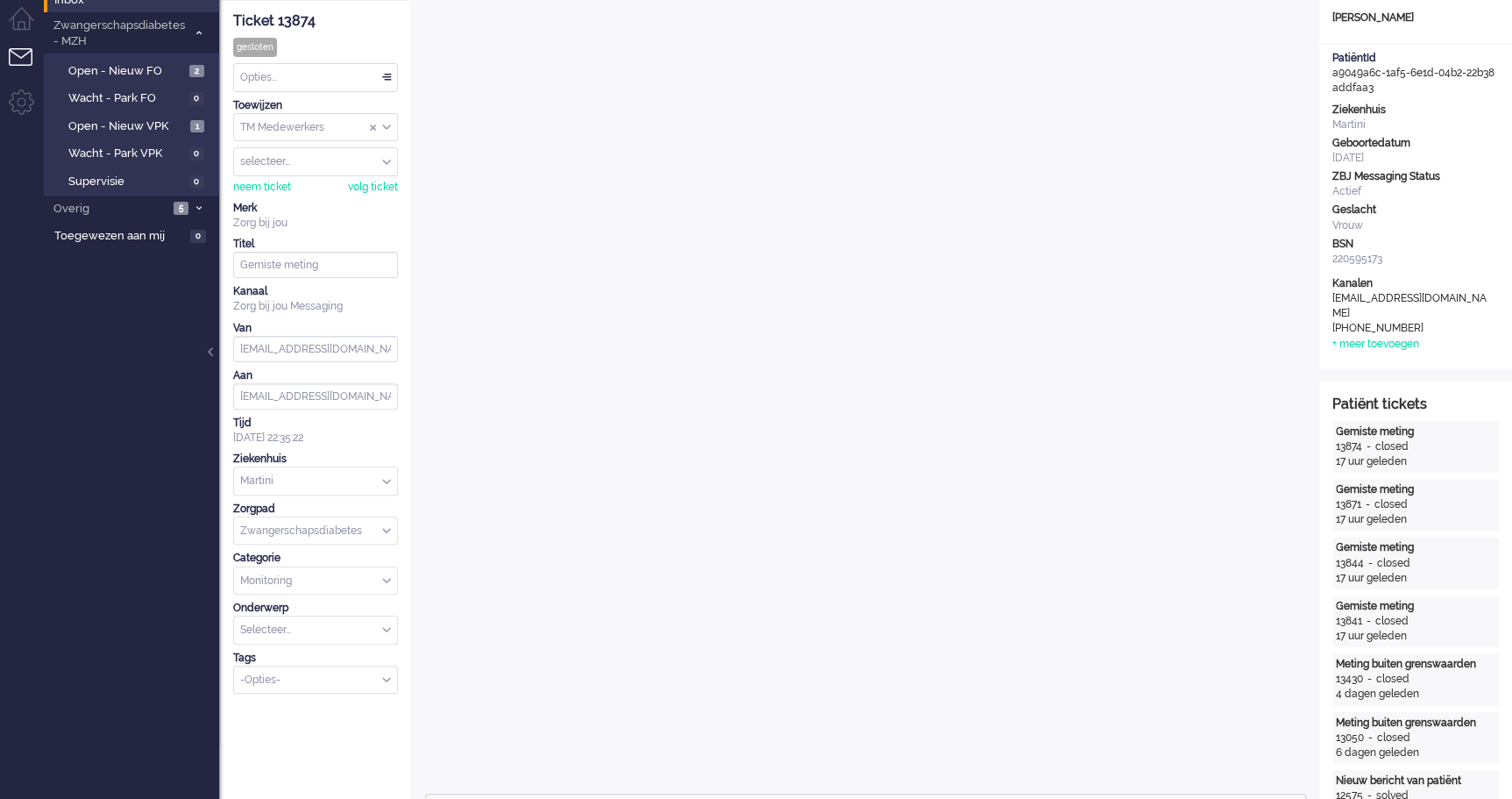
drag, startPoint x: 1378, startPoint y: 87, endPoint x: 1329, endPoint y: 76, distance: 50.2
click at [1329, 76] on div "PatiëntId a9049a6c-1af5-6e1d-04b2-22b38addfaa3" at bounding box center [1415, 74] width 193 height 45
copy div "a9049a6c-1af5-6e1d-04b2-22b38addfaa3"
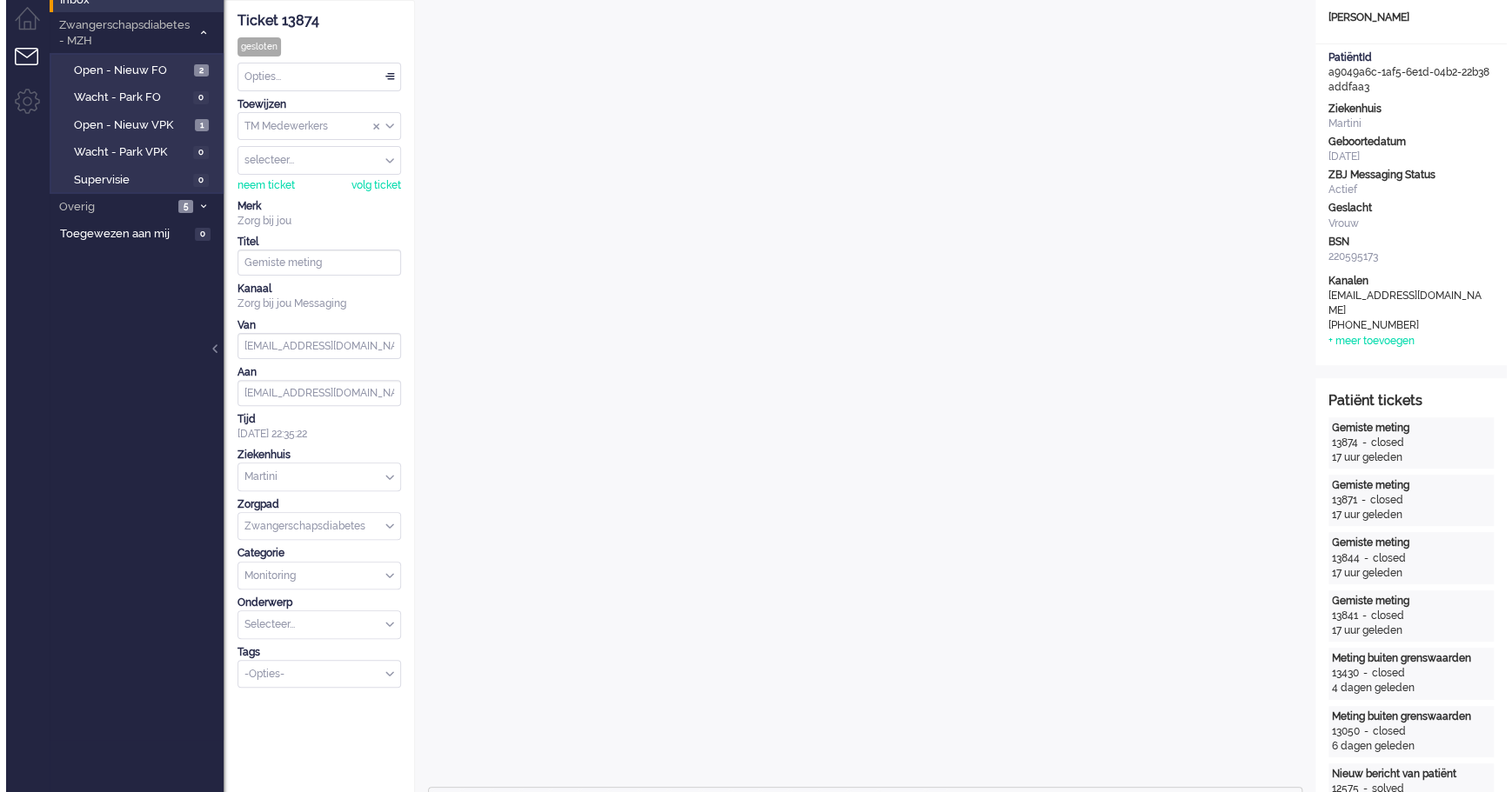
scroll to position [0, 0]
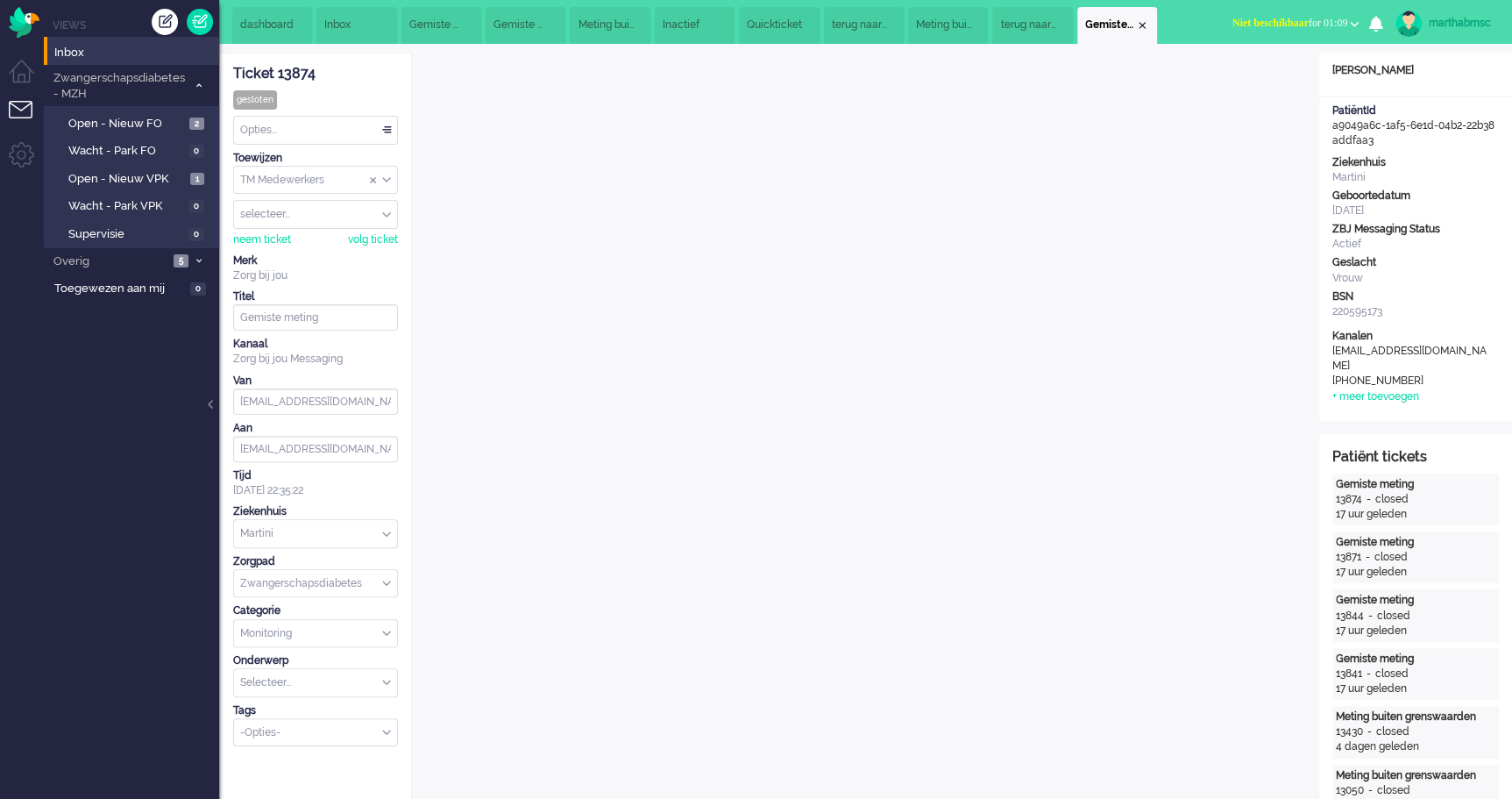
click at [1044, 23] on span "terug naar verloskundige" at bounding box center [1028, 25] width 56 height 15
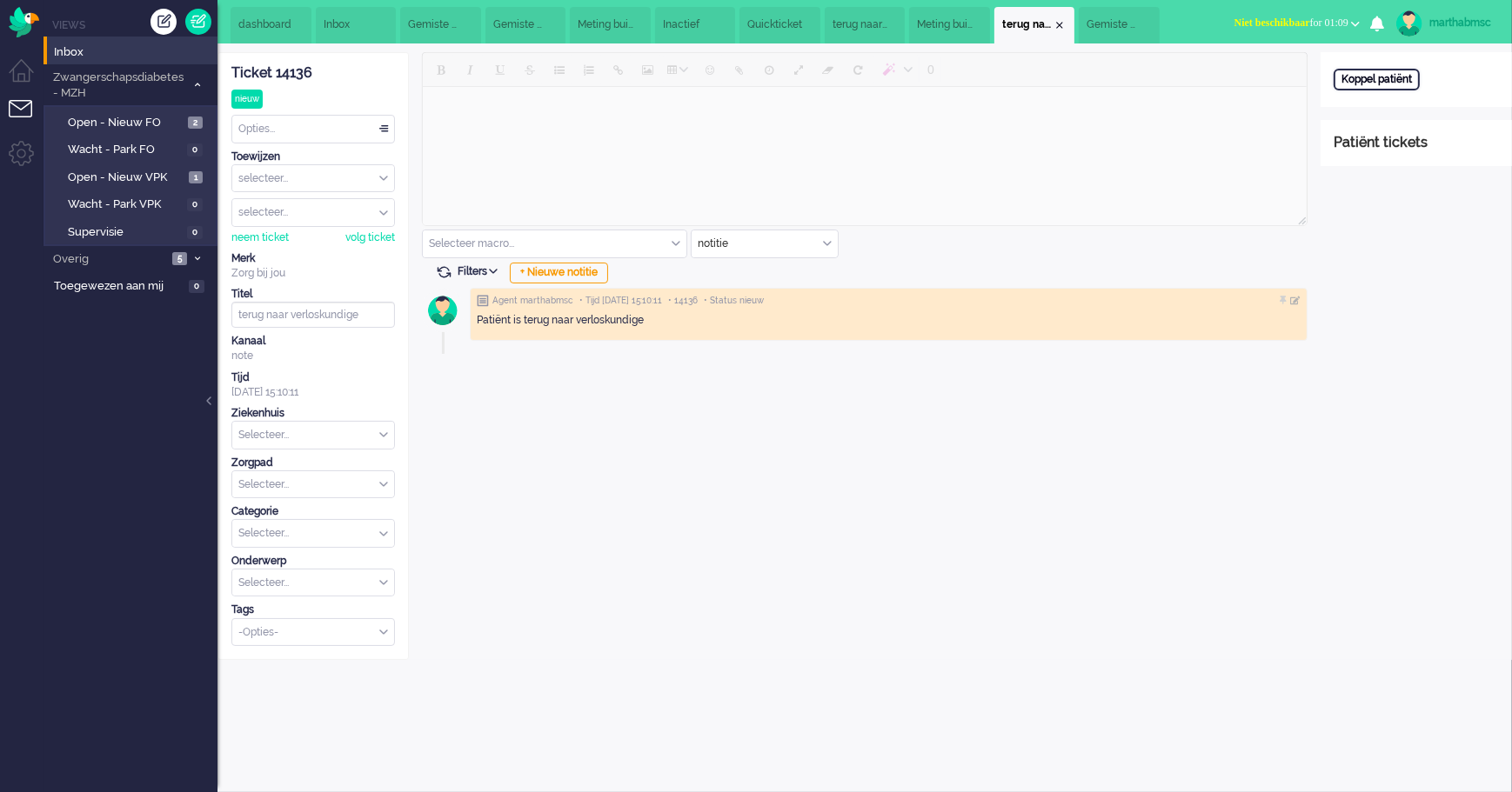
click at [1367, 76] on div "Koppel patiënt" at bounding box center [1376, 79] width 86 height 21
click at [1368, 102] on input "text" at bounding box center [1416, 102] width 165 height 26
paste input "a9049a6c-1af5-6e1d-04b2-22b38addfaa3"
type input "a9049a6c-1af5-6e1d-04b2-22b38addfaa3"
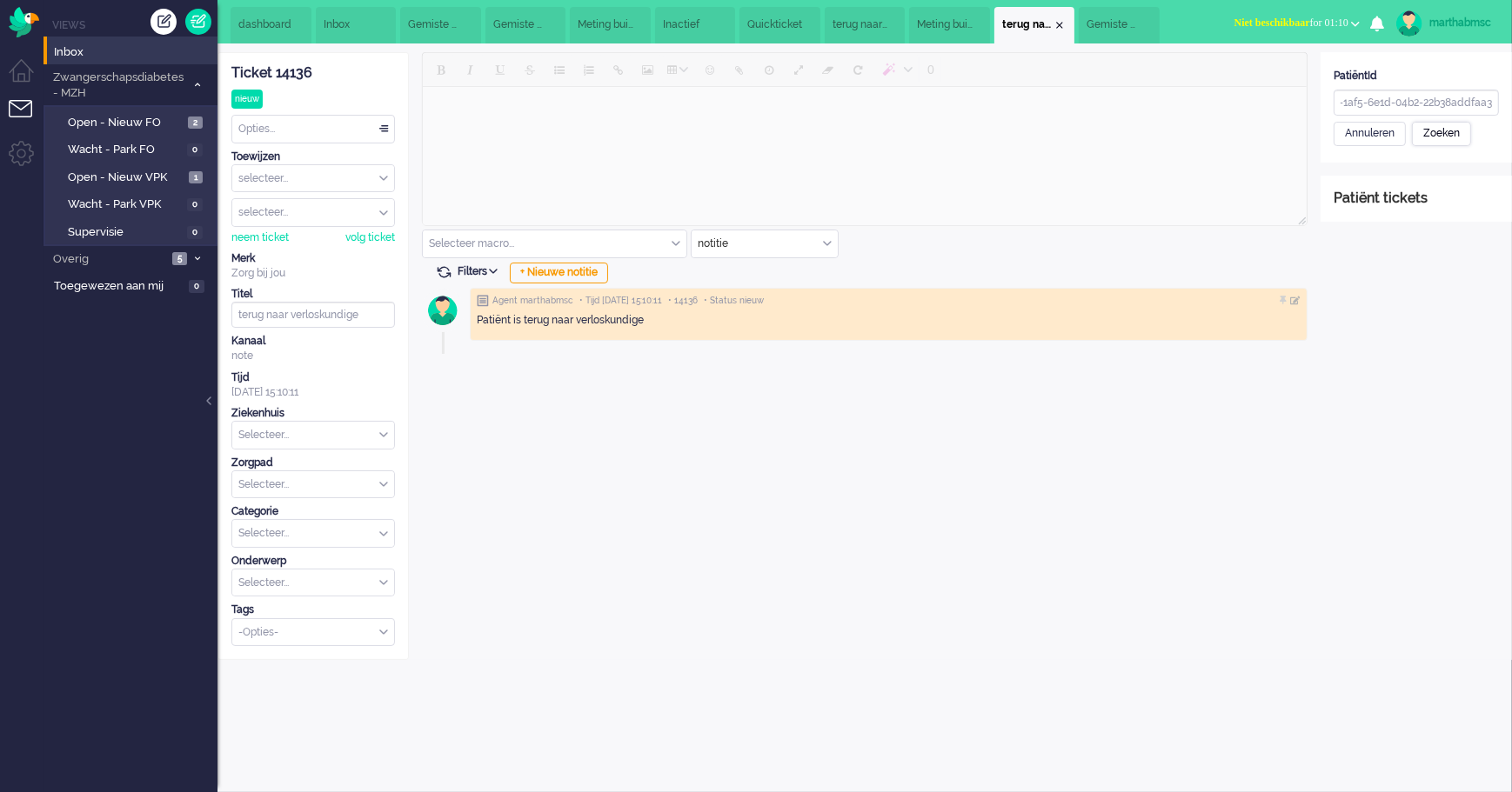
scroll to position [0, 0]
click at [1452, 139] on div "Zoeken" at bounding box center [1441, 133] width 60 height 24
type input "Manon"
type input "[PERSON_NAME]"
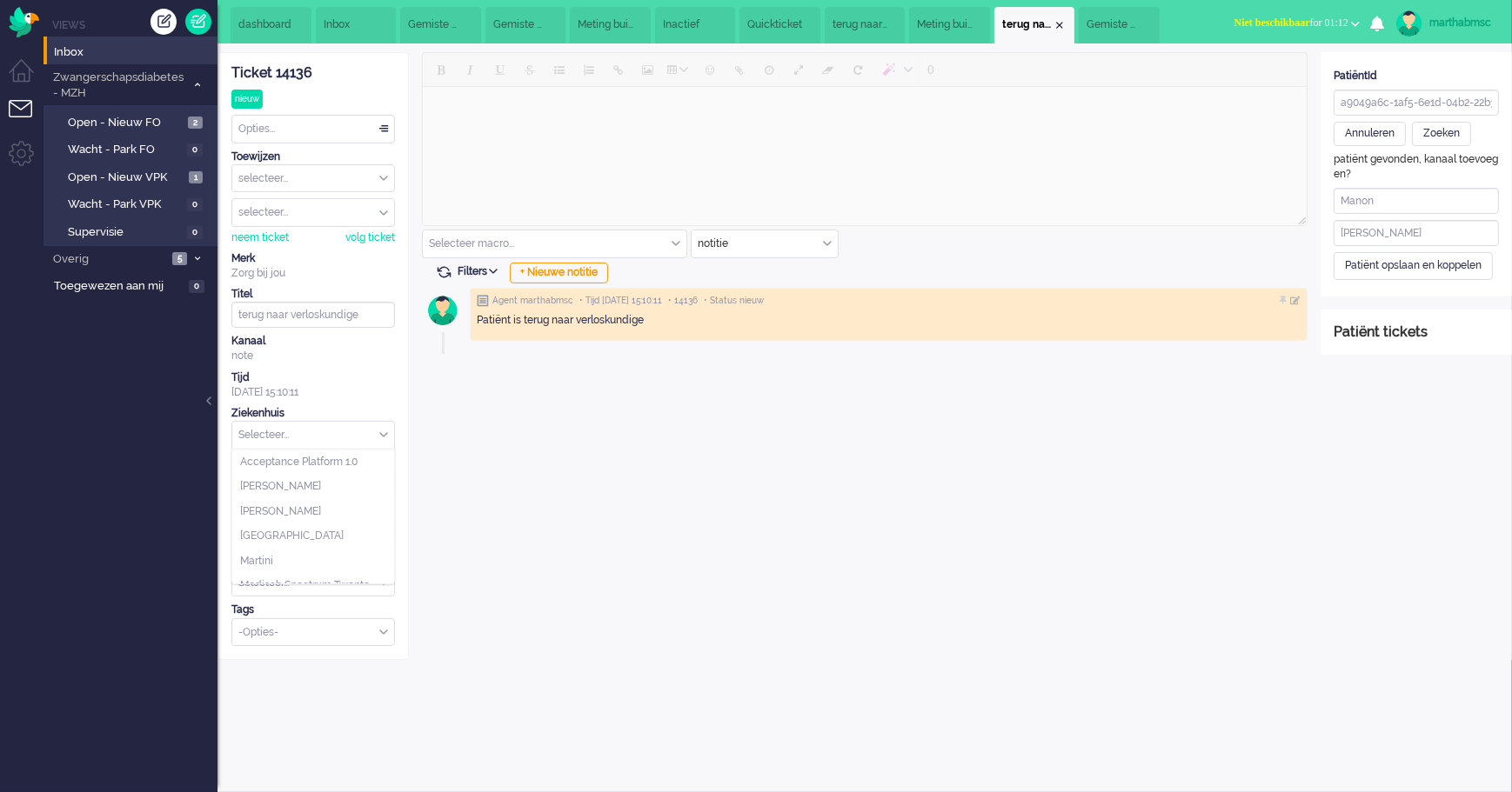
click at [384, 436] on div "Selecteer..." at bounding box center [313, 435] width 162 height 27
drag, startPoint x: 296, startPoint y: 559, endPoint x: 310, endPoint y: 542, distance: 22.0
click at [296, 558] on li "Martini" at bounding box center [313, 561] width 162 height 25
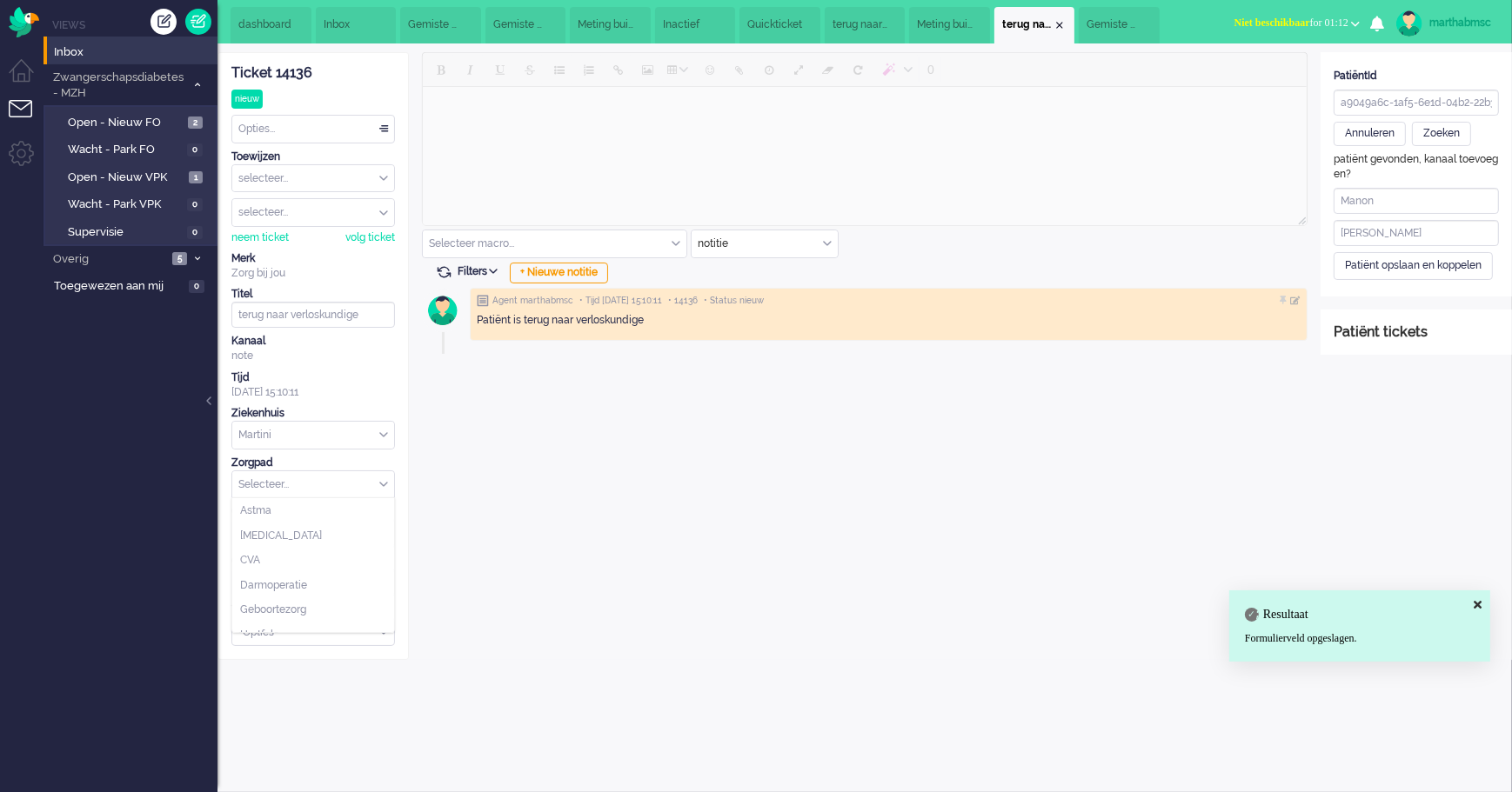
click at [381, 484] on div "Selecteer..." at bounding box center [313, 484] width 162 height 27
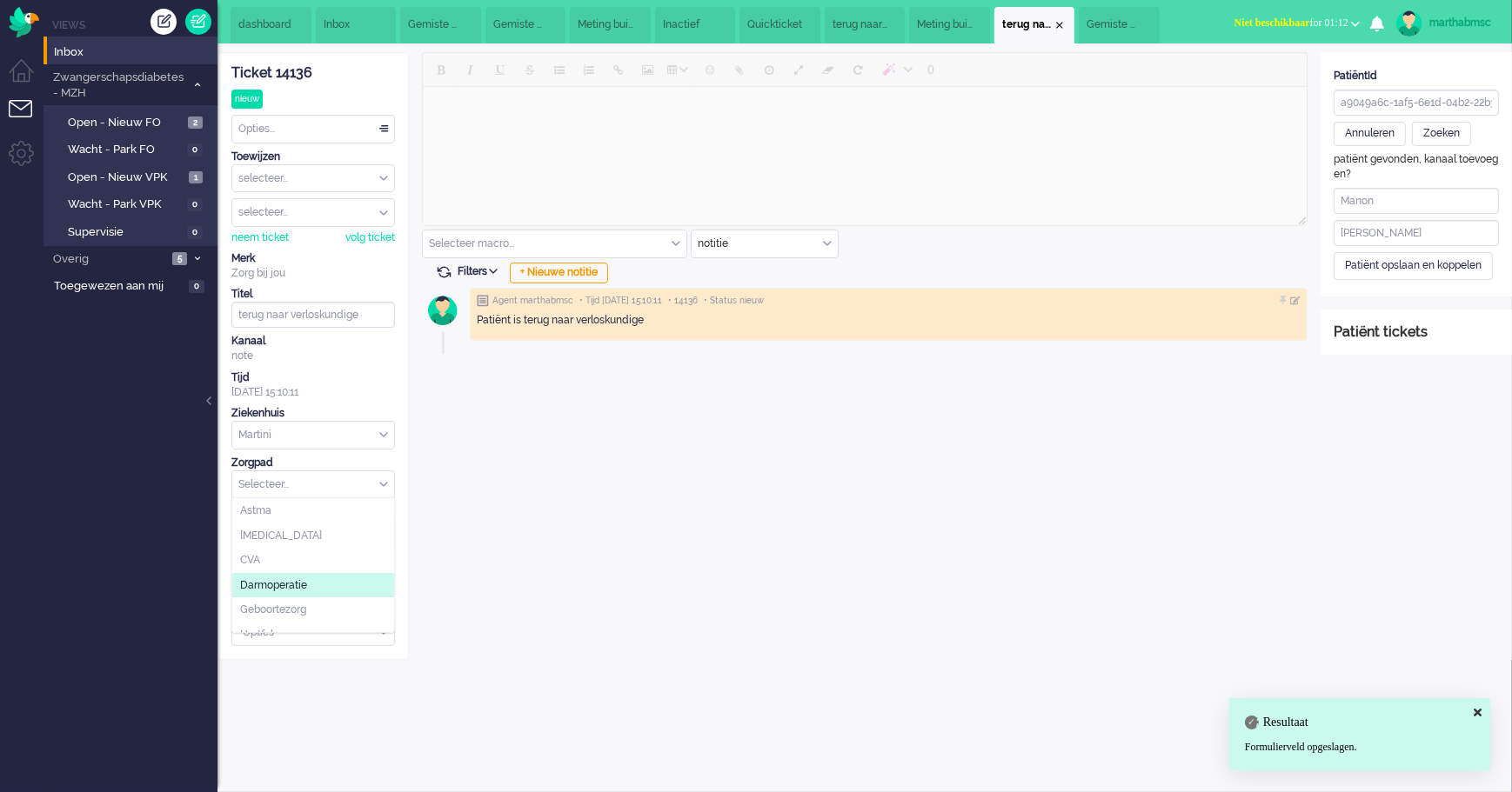
scroll to position [187, 0]
click at [317, 615] on span "Zwangerschapsdiabetes" at bounding box center [301, 621] width 121 height 15
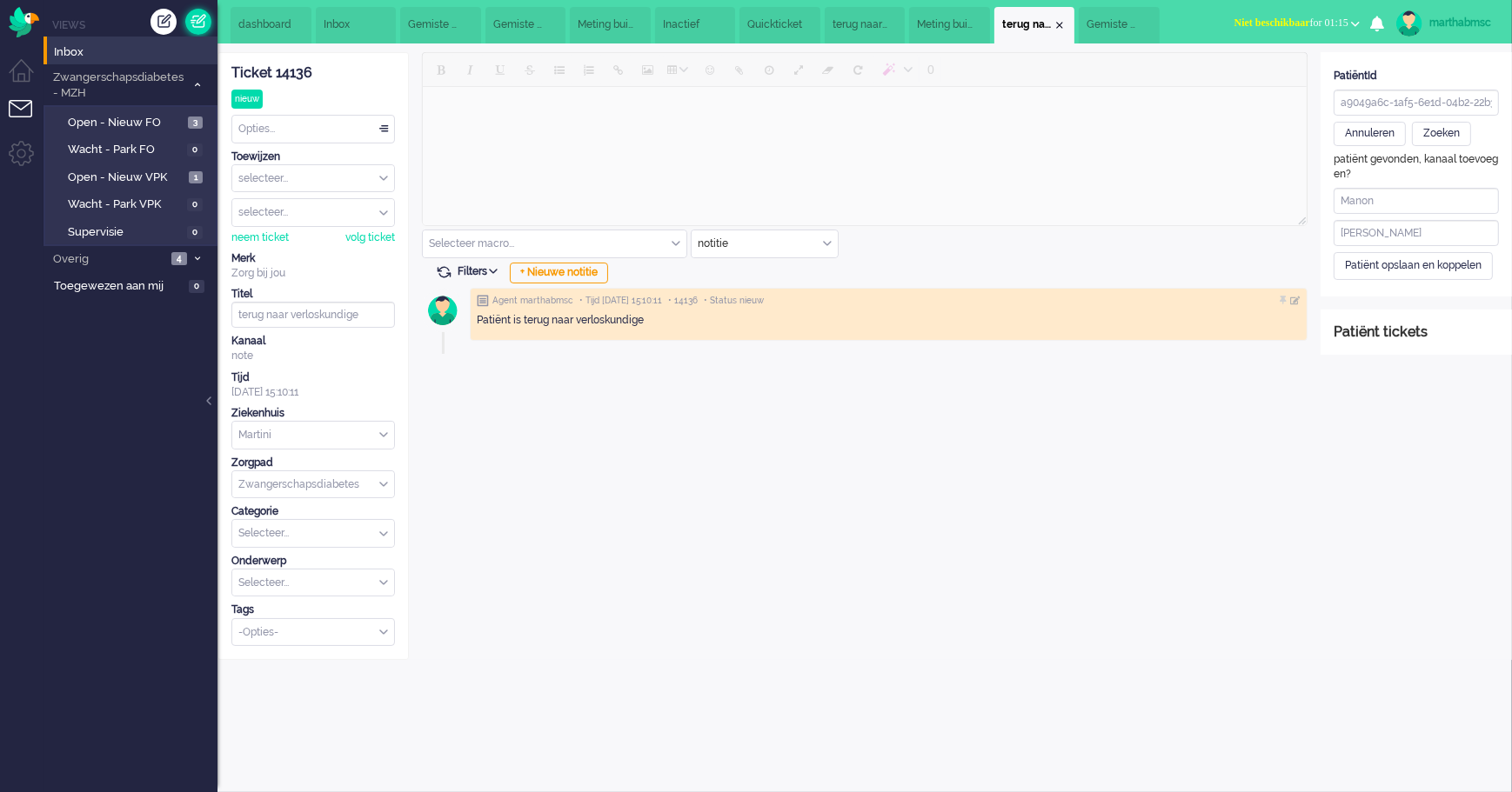
click at [201, 21] on link at bounding box center [197, 21] width 26 height 26
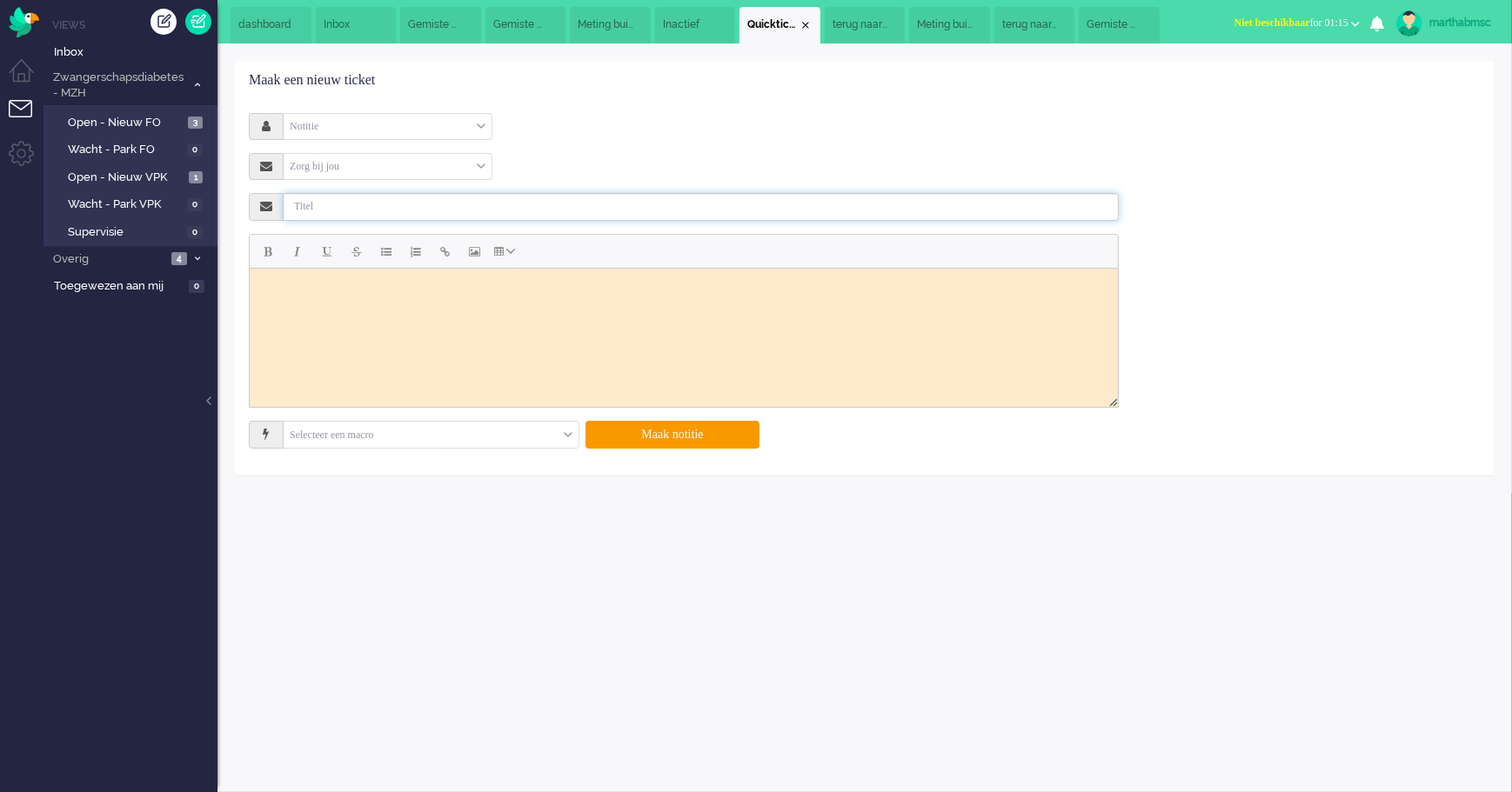
click at [359, 206] on input "text" at bounding box center [701, 206] width 835 height 28
type input "o"
type input "terug naar verloskundige"
click at [382, 292] on body "Rich Text Area. Press ALT-0 for help." at bounding box center [683, 289] width 854 height 29
click at [661, 439] on button "Maak notitie" at bounding box center [672, 434] width 174 height 28
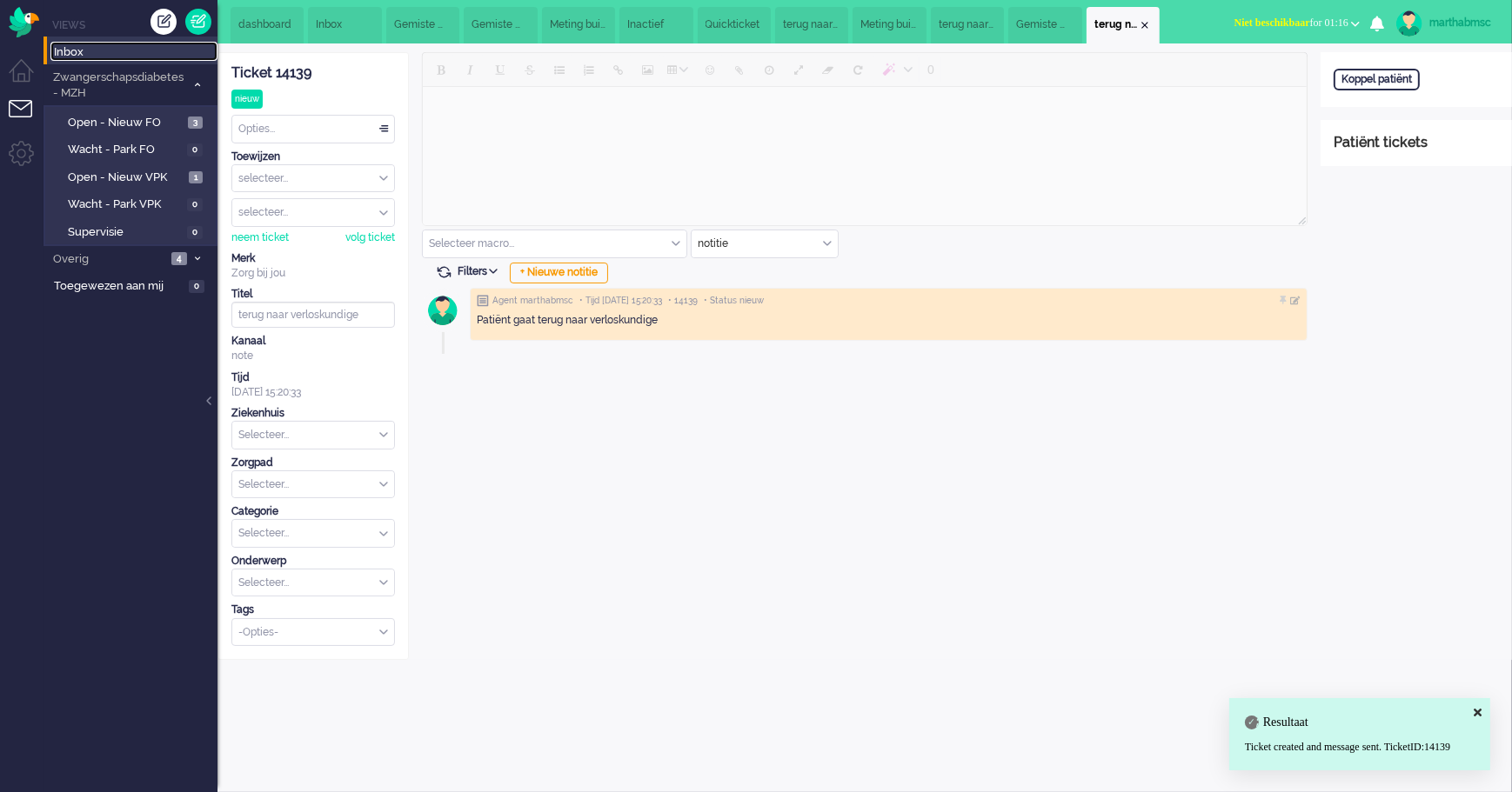
click at [91, 56] on span "Inbox" at bounding box center [136, 52] width 164 height 17
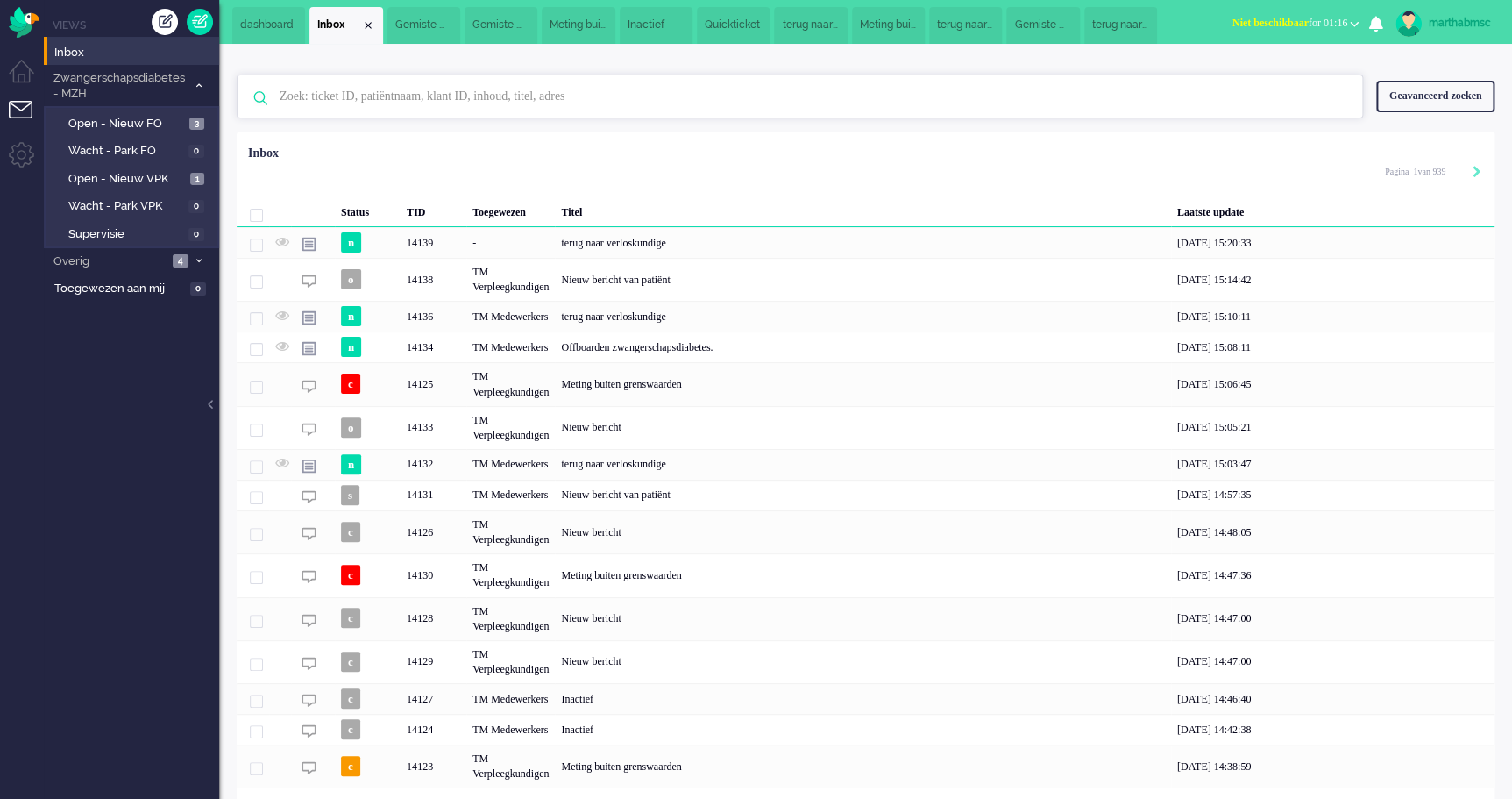
click at [322, 95] on input "text" at bounding box center [802, 96] width 1072 height 42
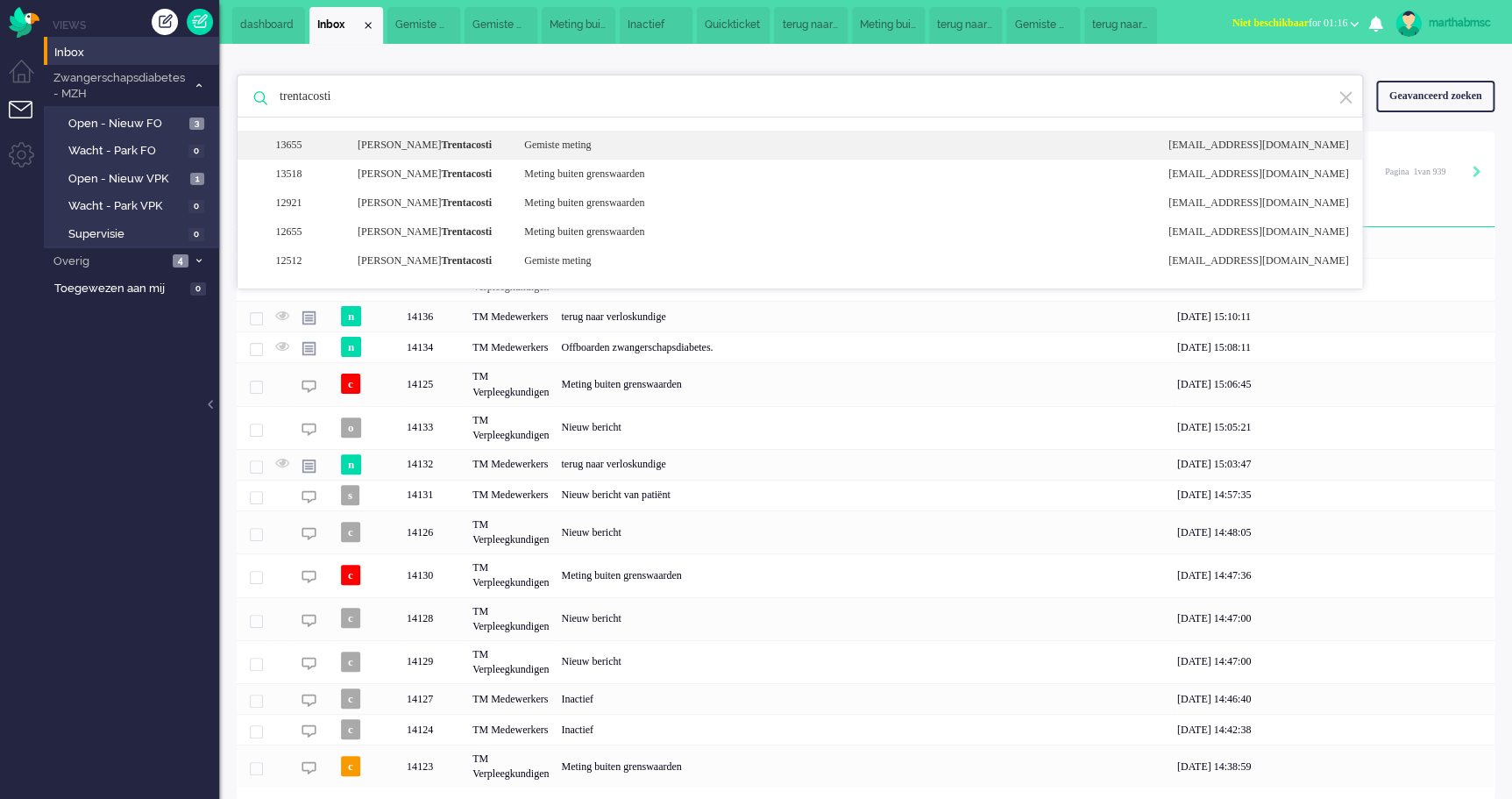
type input "trentacosti"
click at [379, 148] on div "[PERSON_NAME]" at bounding box center [428, 145] width 167 height 15
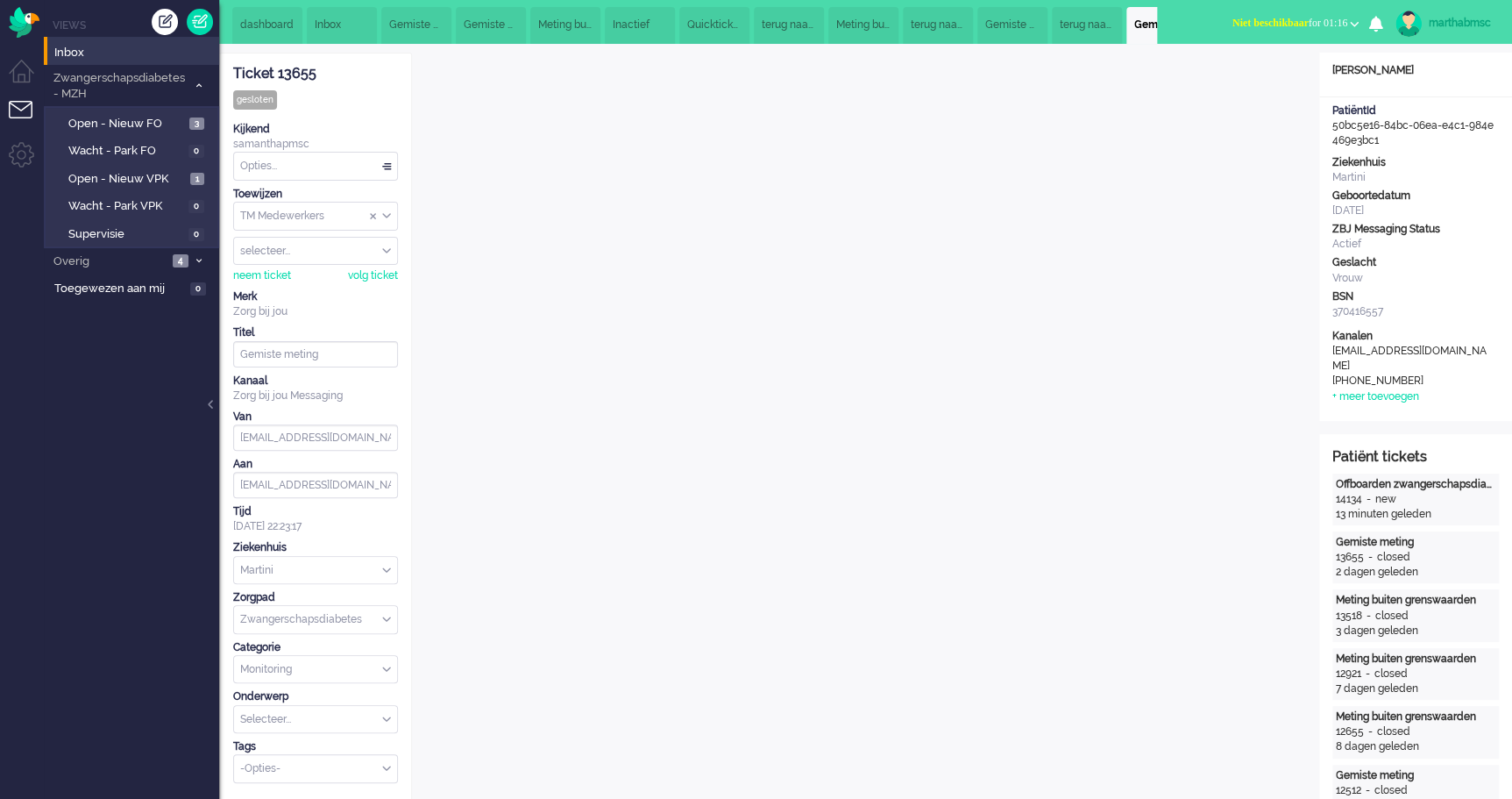
scroll to position [43, 0]
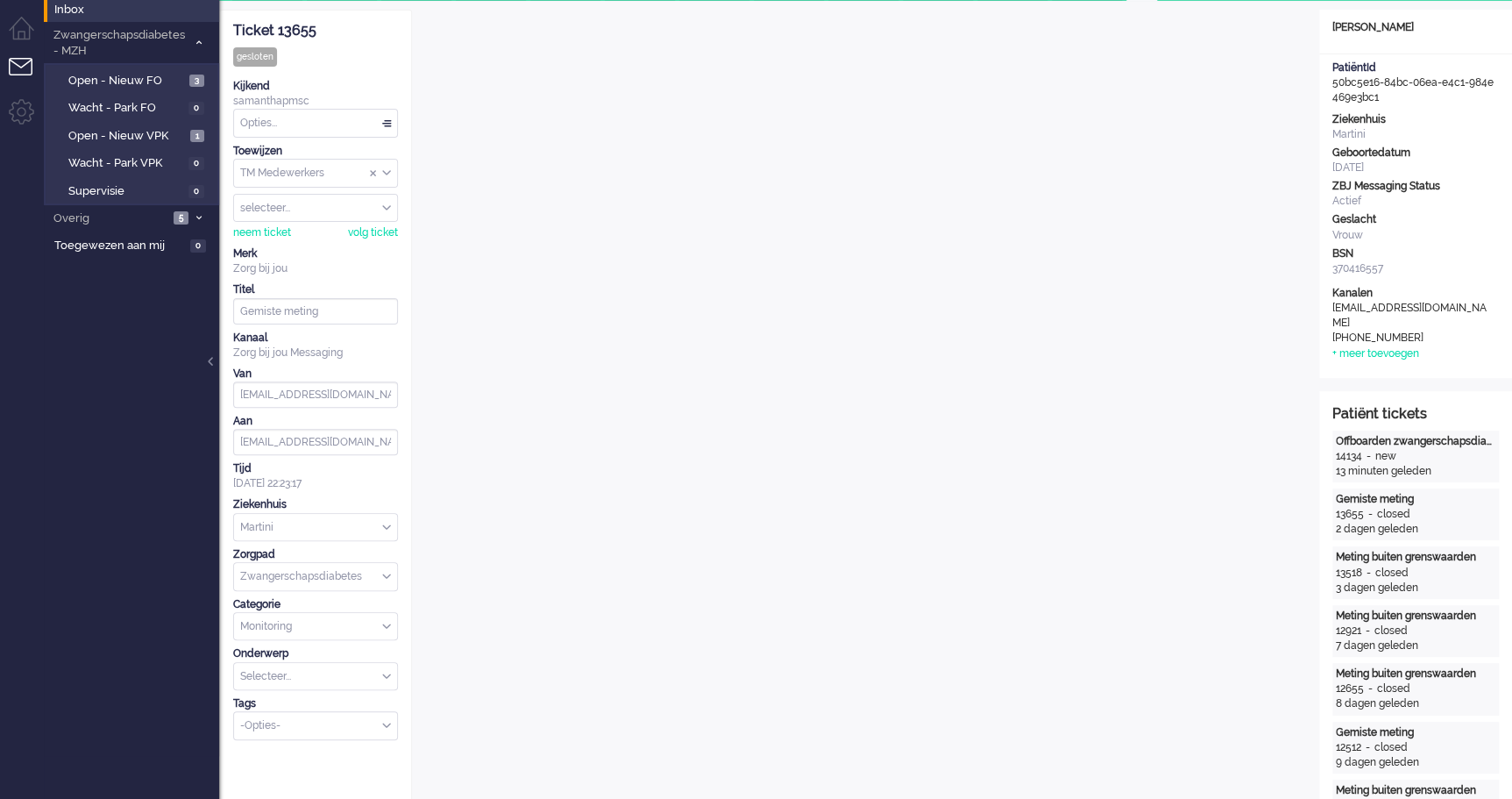
drag, startPoint x: 1382, startPoint y: 93, endPoint x: 1333, endPoint y: 86, distance: 49.5
click at [1333, 86] on div "PatiëntId 50bc5e16-84bc-06ea-e4c1-984e469e3bc1" at bounding box center [1415, 83] width 193 height 45
copy div "50bc5e16-84bc-06ea-e4c1-984e469e3bc1"
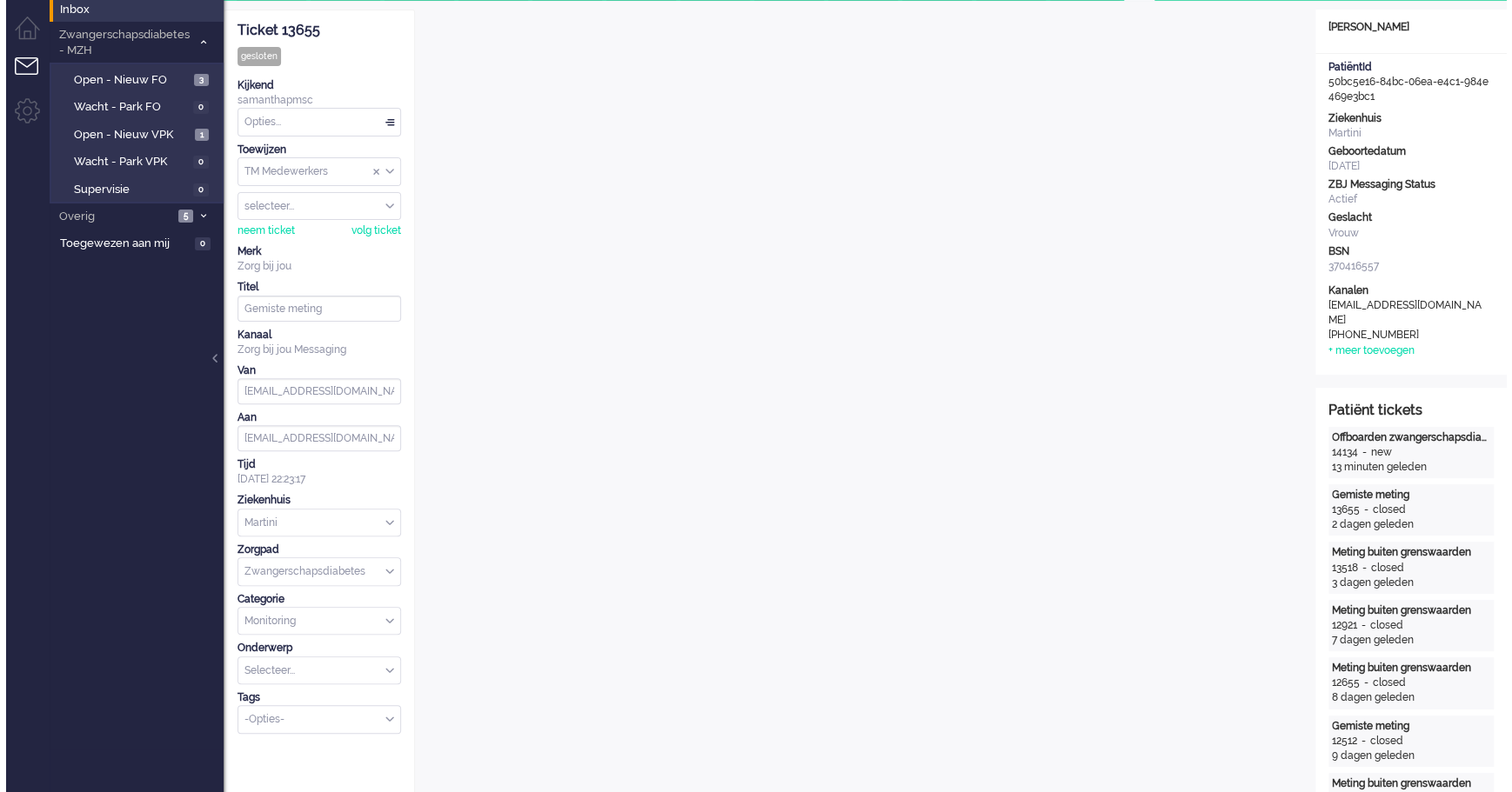
scroll to position [0, 0]
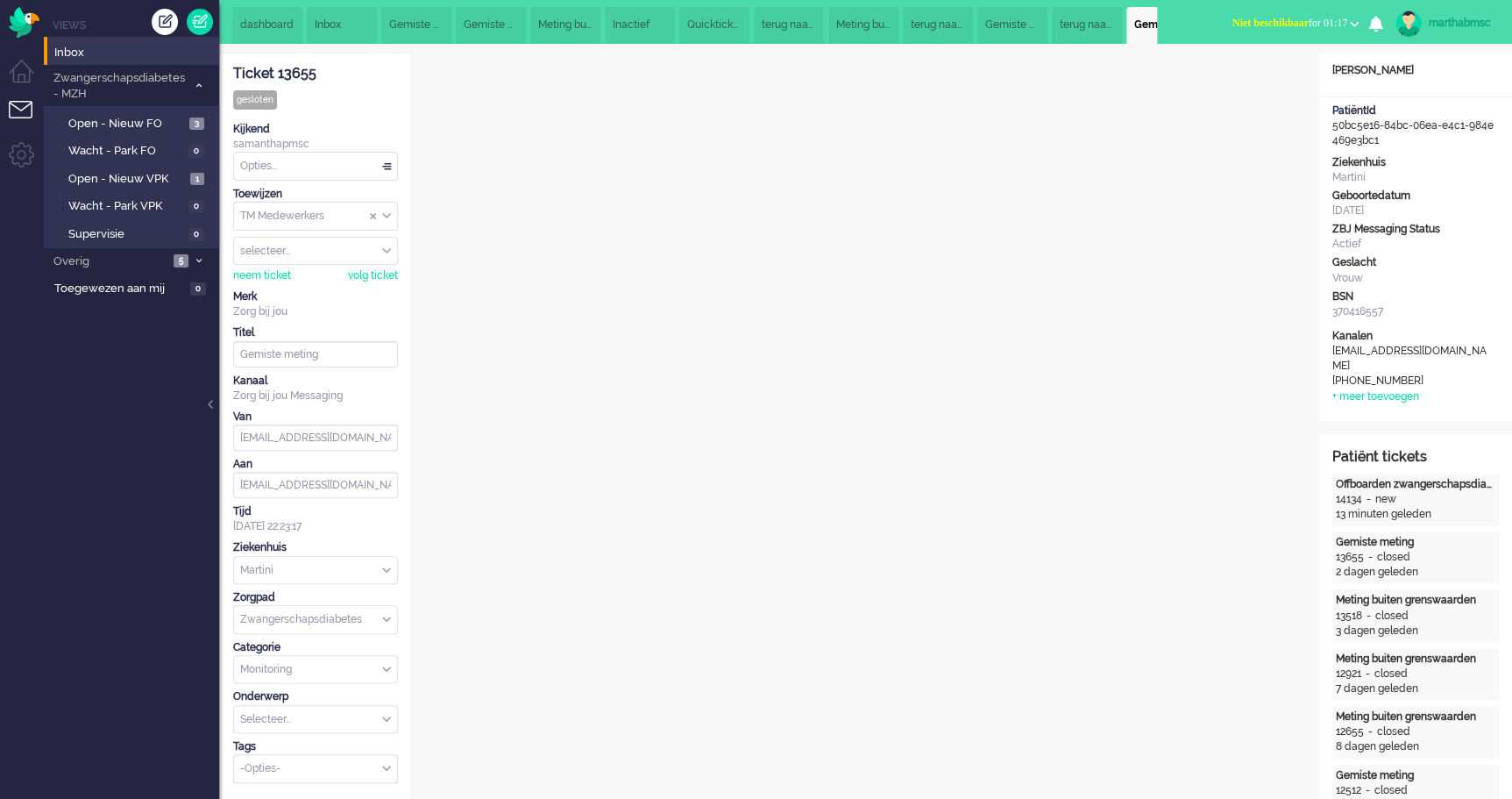
click at [1076, 20] on span "terug naar verloskundige" at bounding box center [1087, 25] width 55 height 15
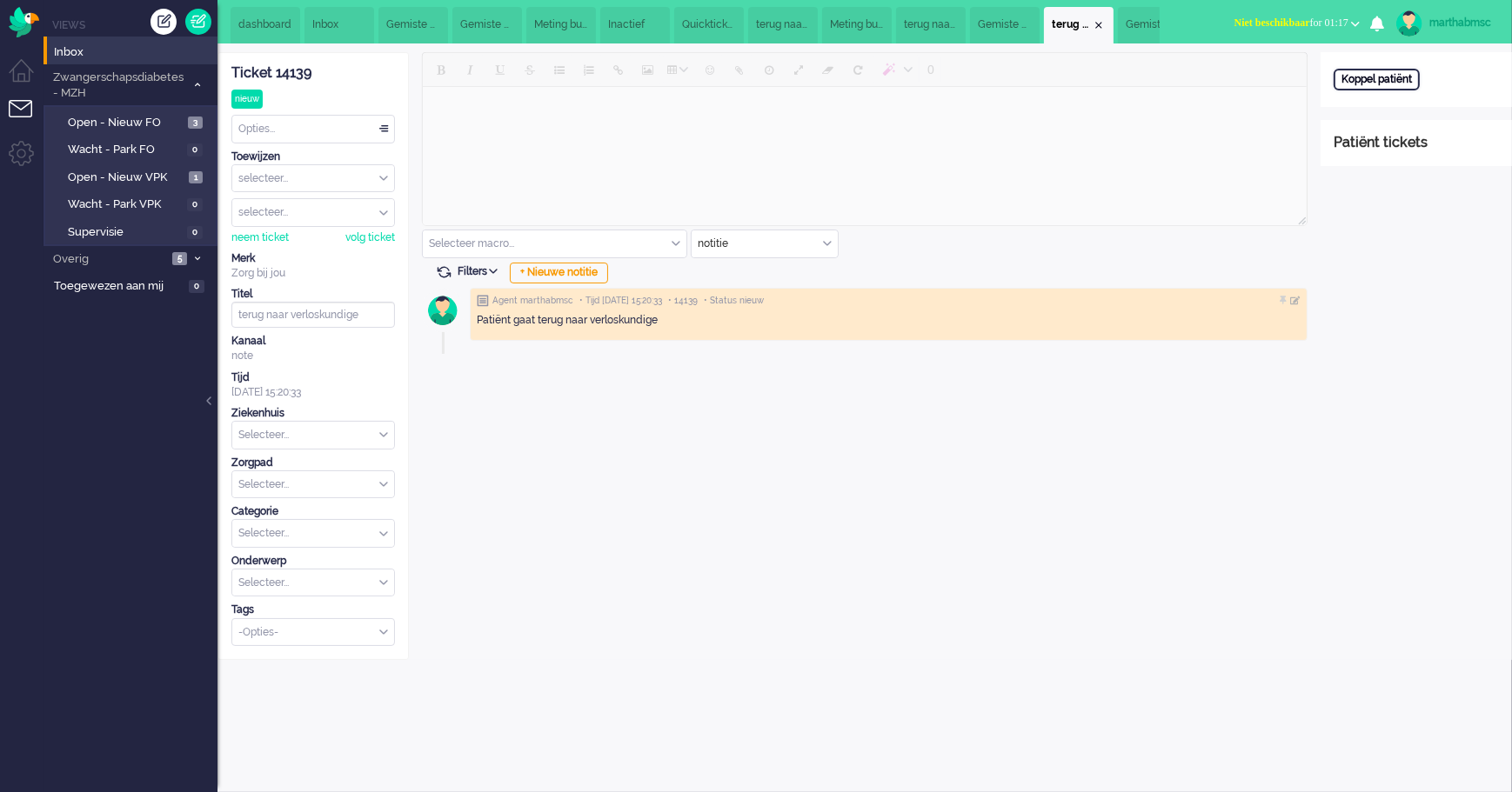
click at [1362, 82] on div "Koppel patiënt" at bounding box center [1376, 79] width 86 height 21
click at [1374, 100] on input "text" at bounding box center [1416, 102] width 165 height 26
paste input "50bc5e16-84bc-06ea-e4c1-984e469e3bc1"
type input "50bc5e16-84bc-06ea-e4c1-984e469e3bc1"
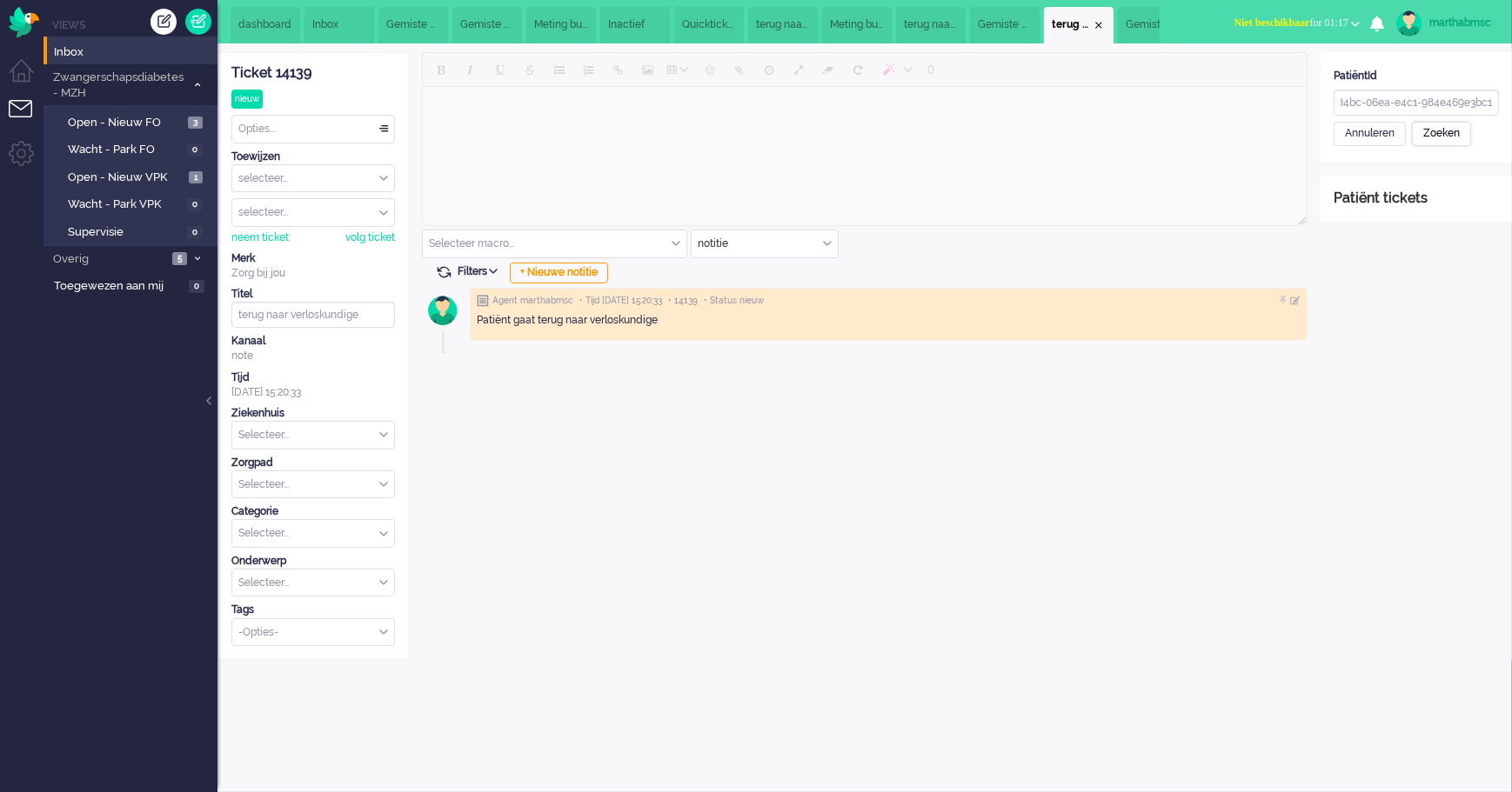
scroll to position [0, 0]
click at [1442, 139] on div "Zoeken" at bounding box center [1441, 133] width 60 height 24
click at [383, 437] on div "Selecteer..." at bounding box center [313, 435] width 162 height 27
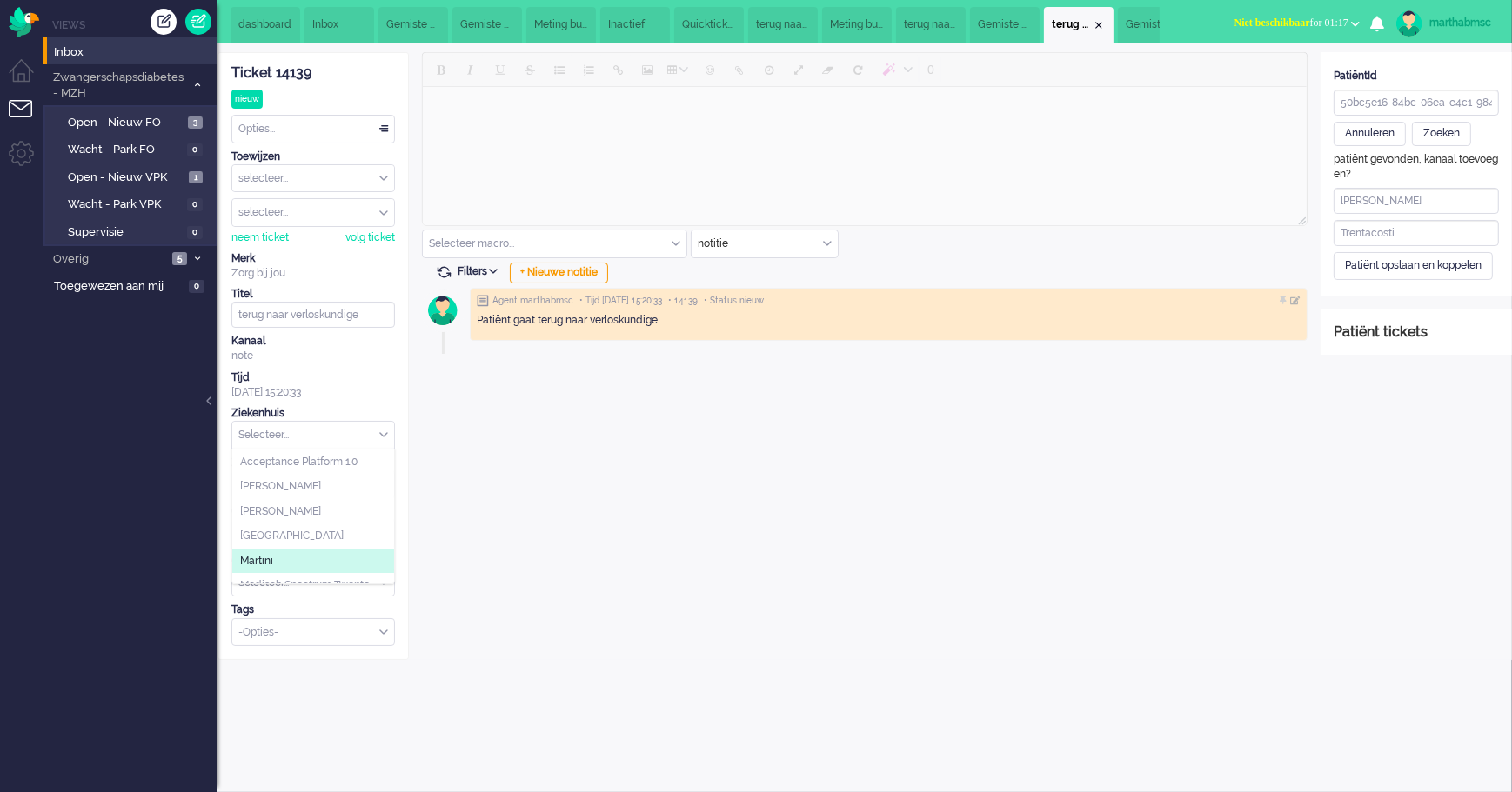
click at [313, 552] on li "Martini" at bounding box center [313, 561] width 162 height 25
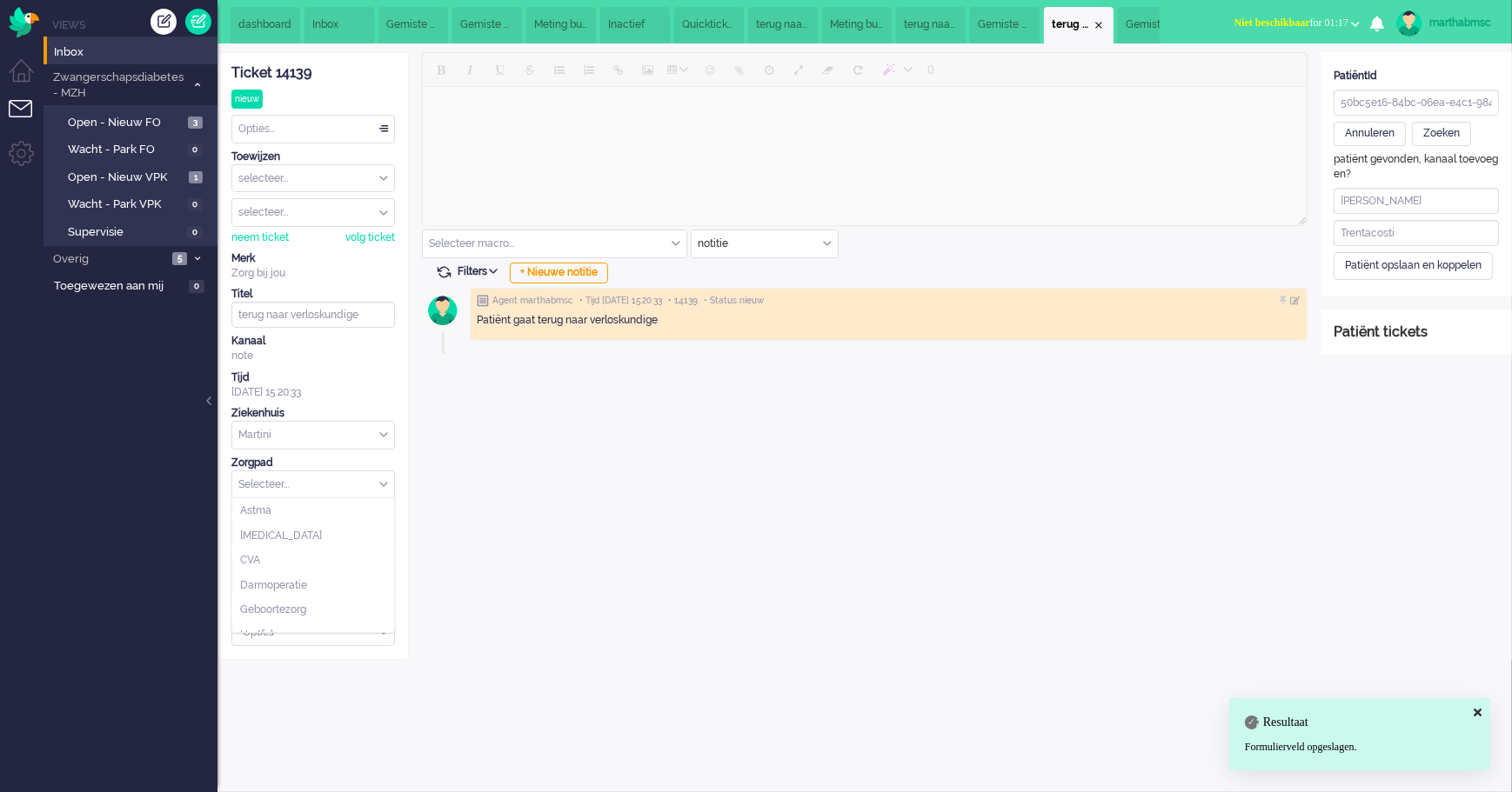
click at [385, 484] on div "Selecteer..." at bounding box center [313, 484] width 162 height 27
click at [334, 616] on span "Zwangerschapsdiabetes" at bounding box center [301, 621] width 121 height 15
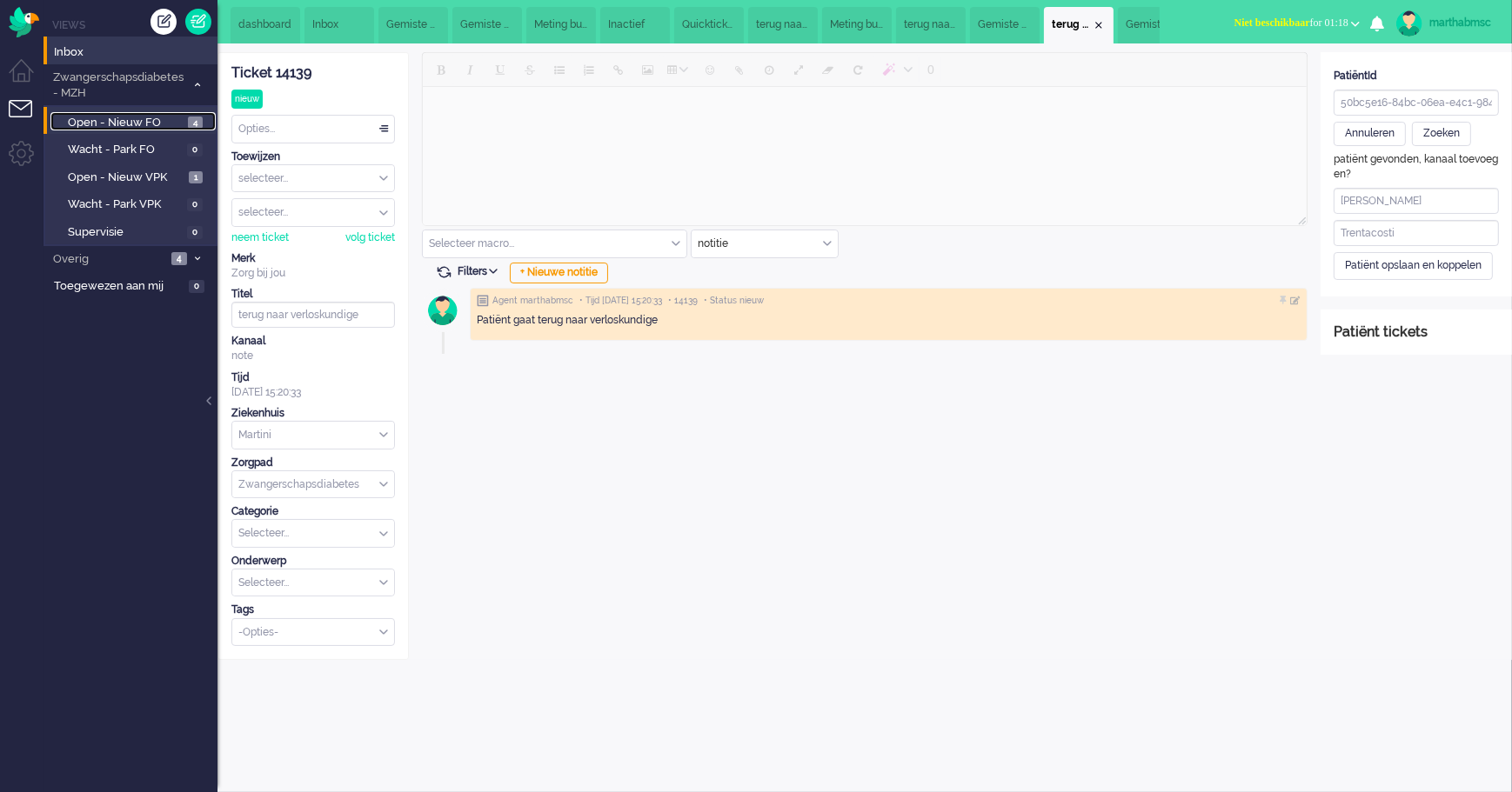
click at [124, 124] on span "Open - Nieuw FO" at bounding box center [125, 123] width 116 height 17
